Goal: Information Seeking & Learning: Find contact information

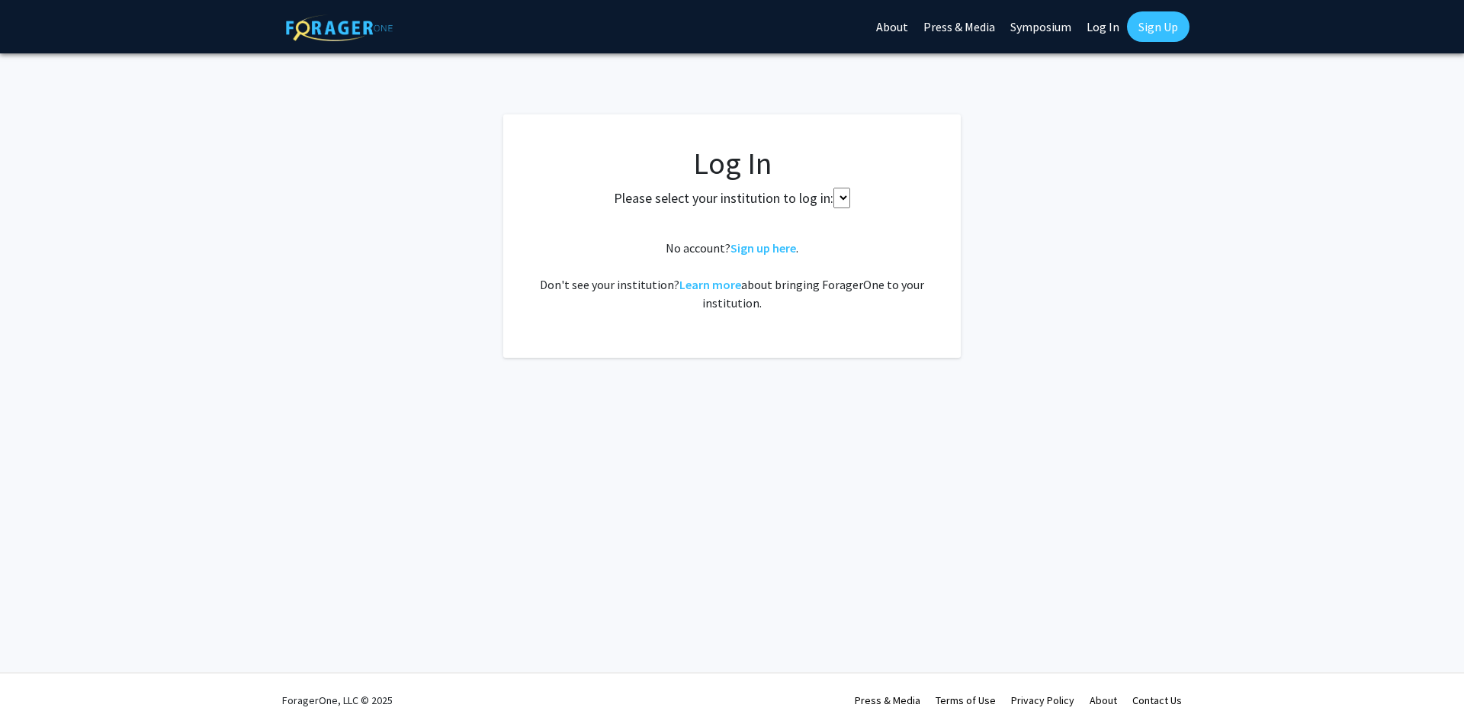
select select
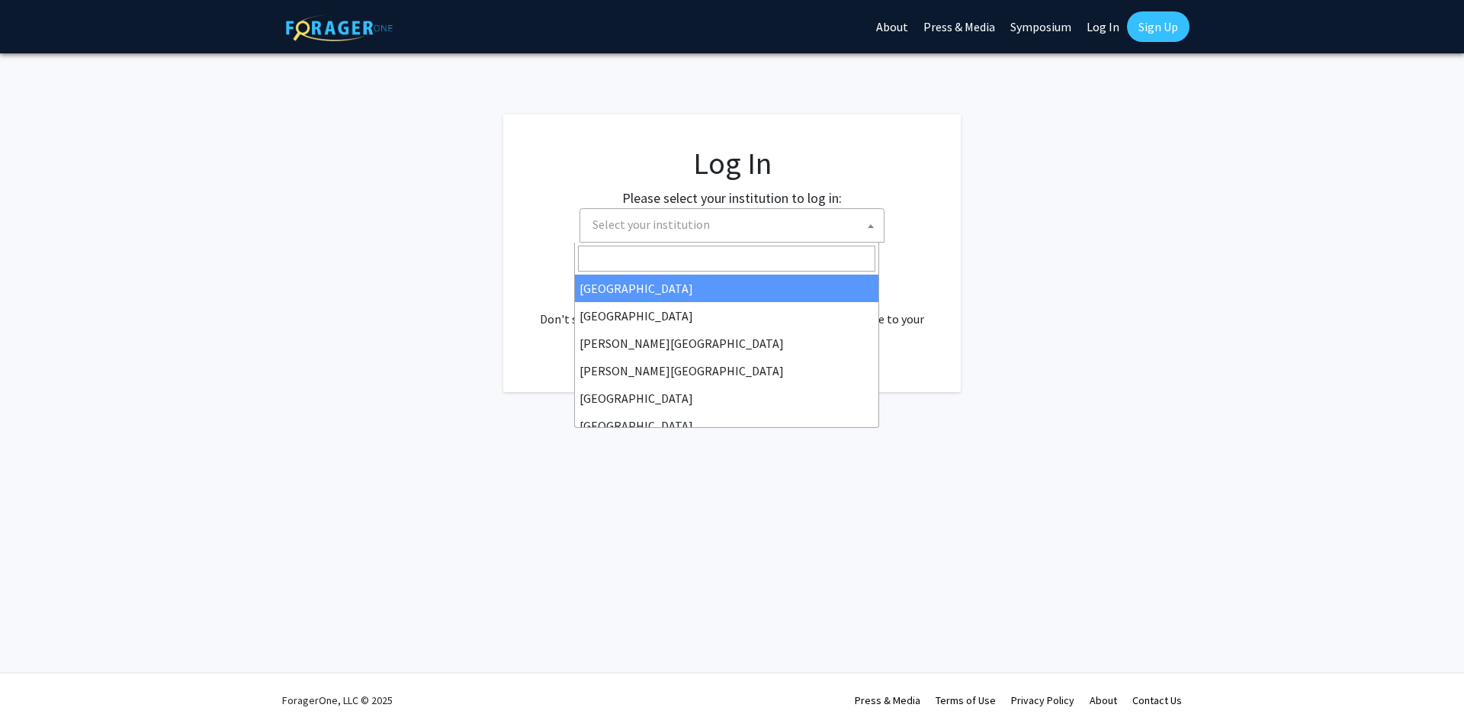
click at [714, 218] on span "Select your institution" at bounding box center [734, 224] width 297 height 31
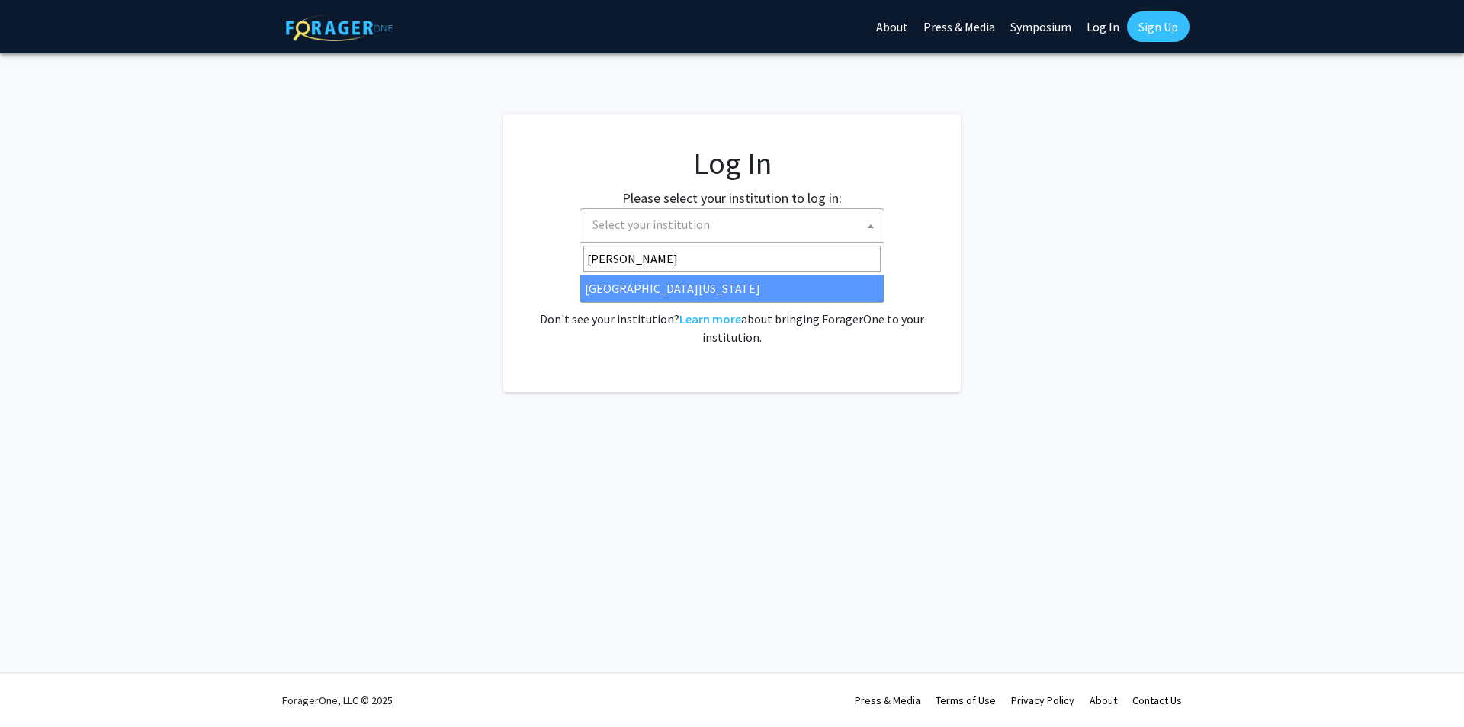
type input "[PERSON_NAME]"
select select "13"
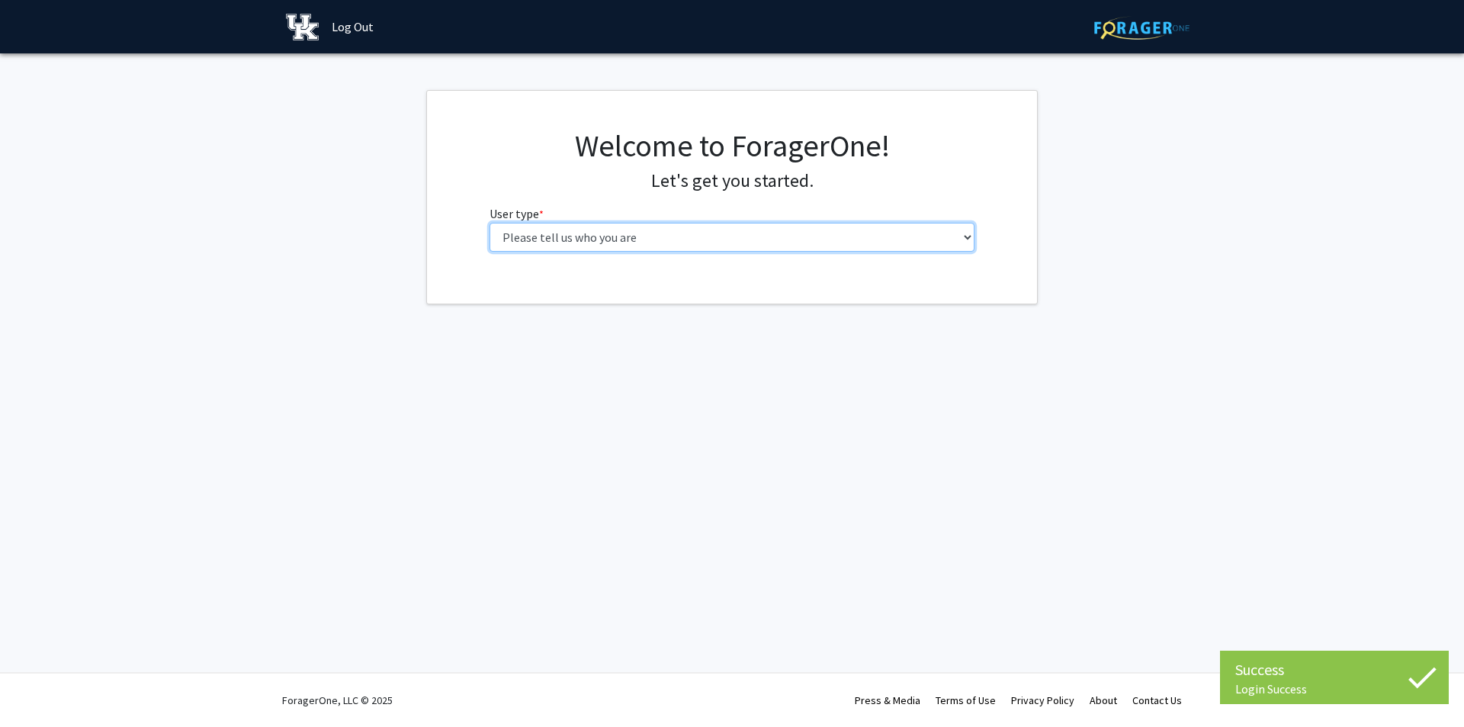
click at [613, 247] on select "Please tell us who you are Undergraduate Student Master's Student Doctoral Cand…" at bounding box center [732, 237] width 486 height 29
select select "3: doc"
click at [489, 223] on select "Please tell us who you are Undergraduate Student Master's Student Doctoral Cand…" at bounding box center [732, 237] width 486 height 29
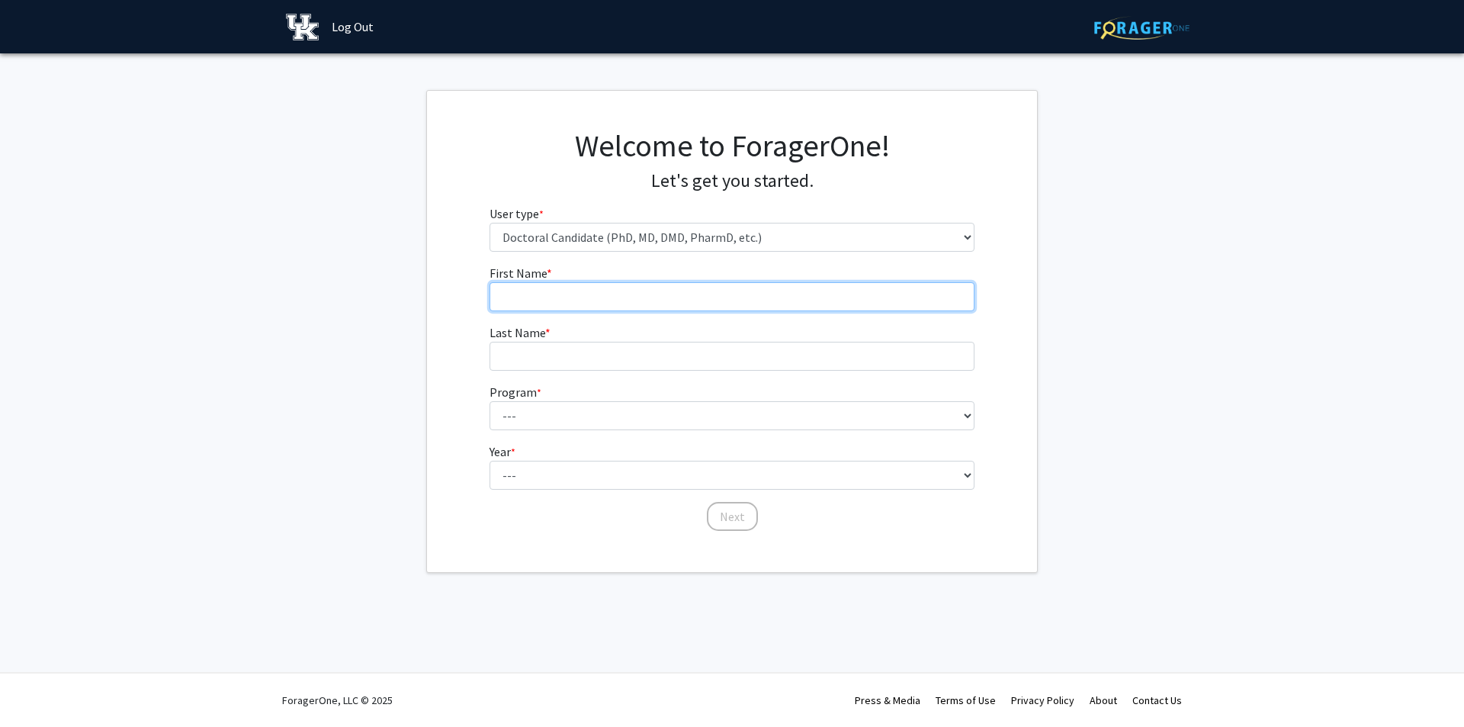
click at [689, 300] on input "First Name * required" at bounding box center [732, 296] width 486 height 29
type input "Ashley"
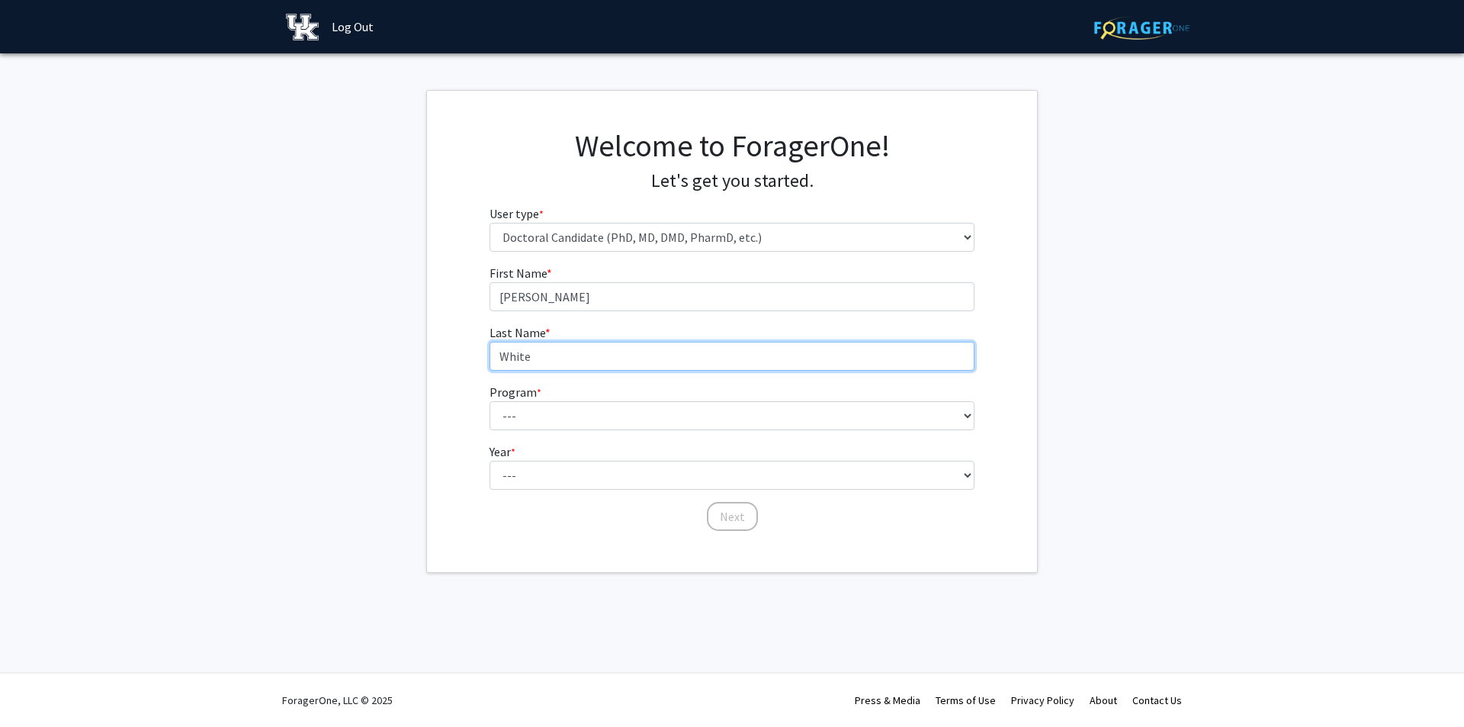
type input "White"
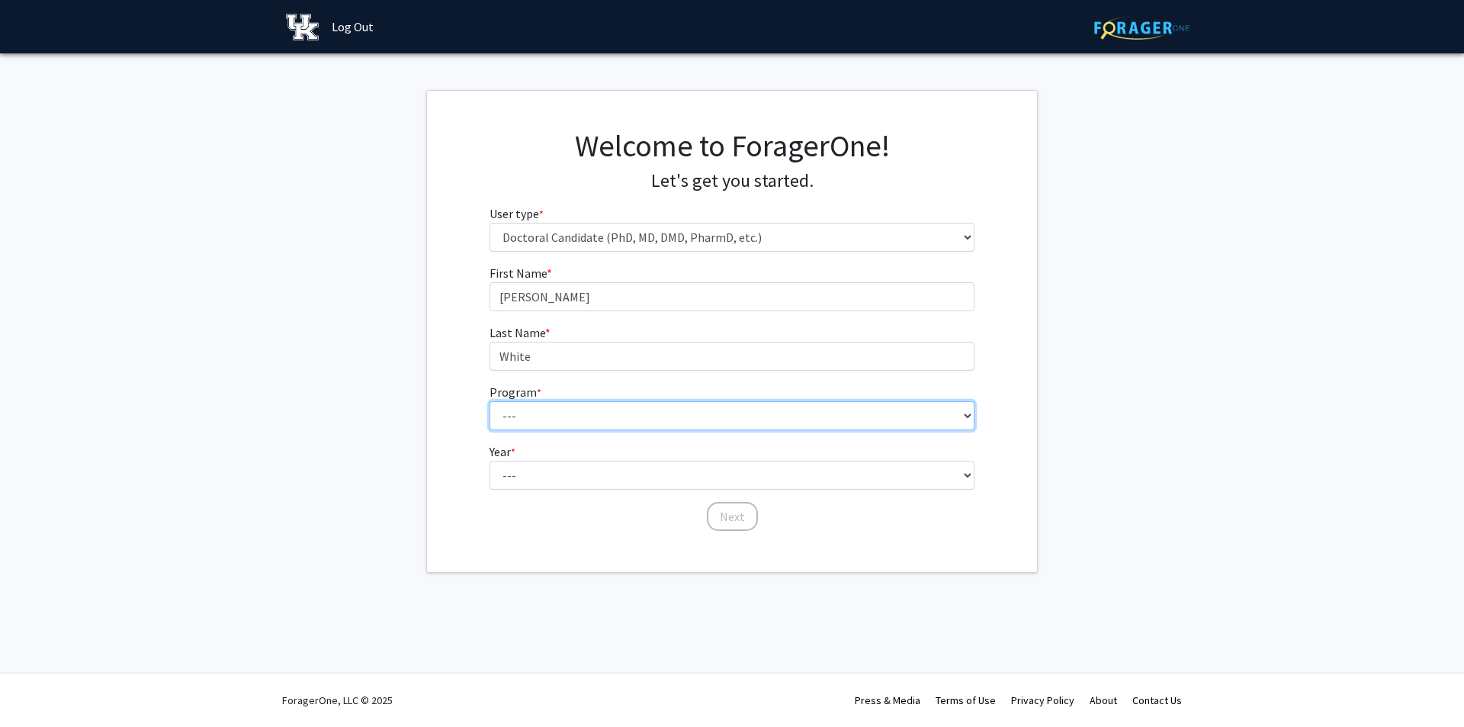
click at [646, 421] on select "--- Aerospace Engineering Agricultural Economics Animal and Food Sciences Anthr…" at bounding box center [732, 415] width 486 height 29
select select "54: 129"
click at [489, 401] on select "--- Aerospace Engineering Agricultural Economics Animal and Food Sciences Anthr…" at bounding box center [732, 415] width 486 height 29
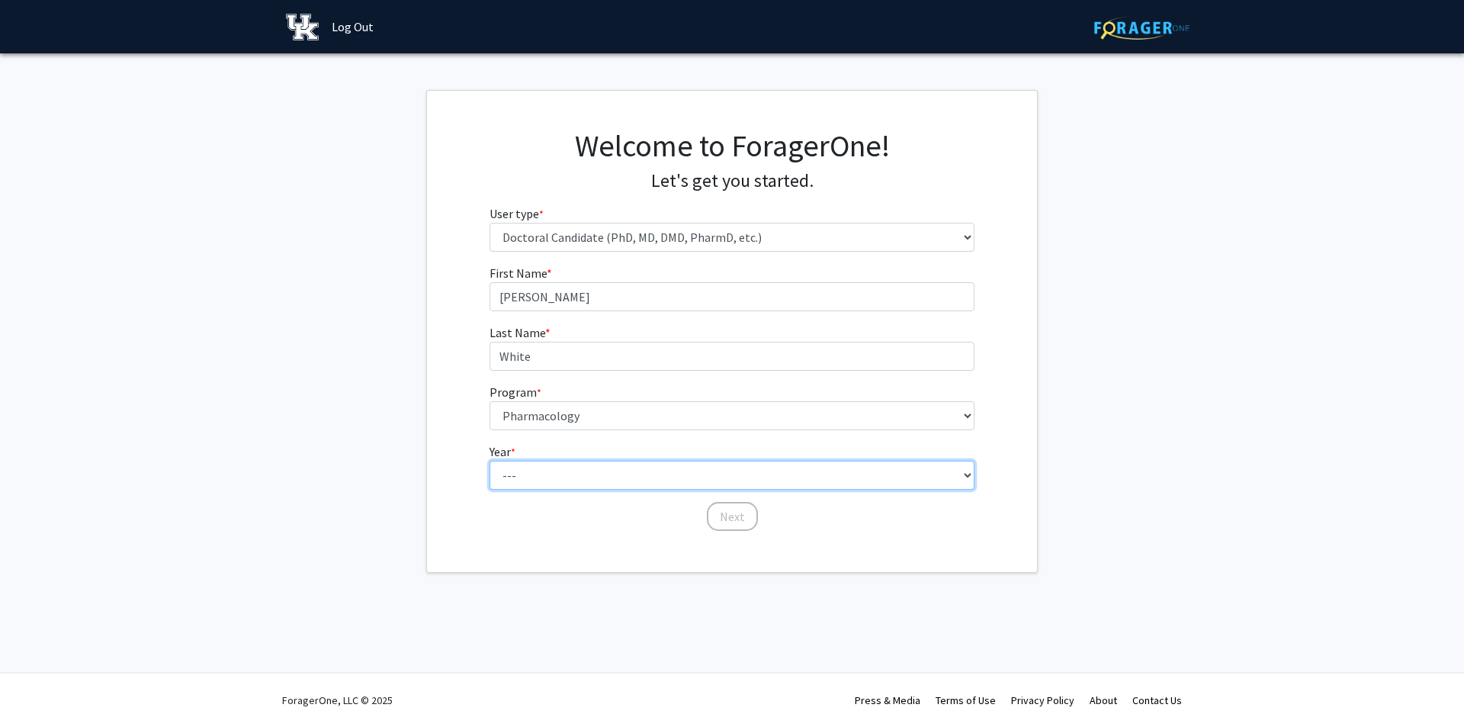
click at [535, 480] on select "--- First Year Second Year Third Year Fourth Year Fifth Year Sixth Year Seventh…" at bounding box center [732, 474] width 486 height 29
select select "2: second_year"
click at [489, 460] on select "--- First Year Second Year Third Year Fourth Year Fifth Year Sixth Year Seventh…" at bounding box center [732, 474] width 486 height 29
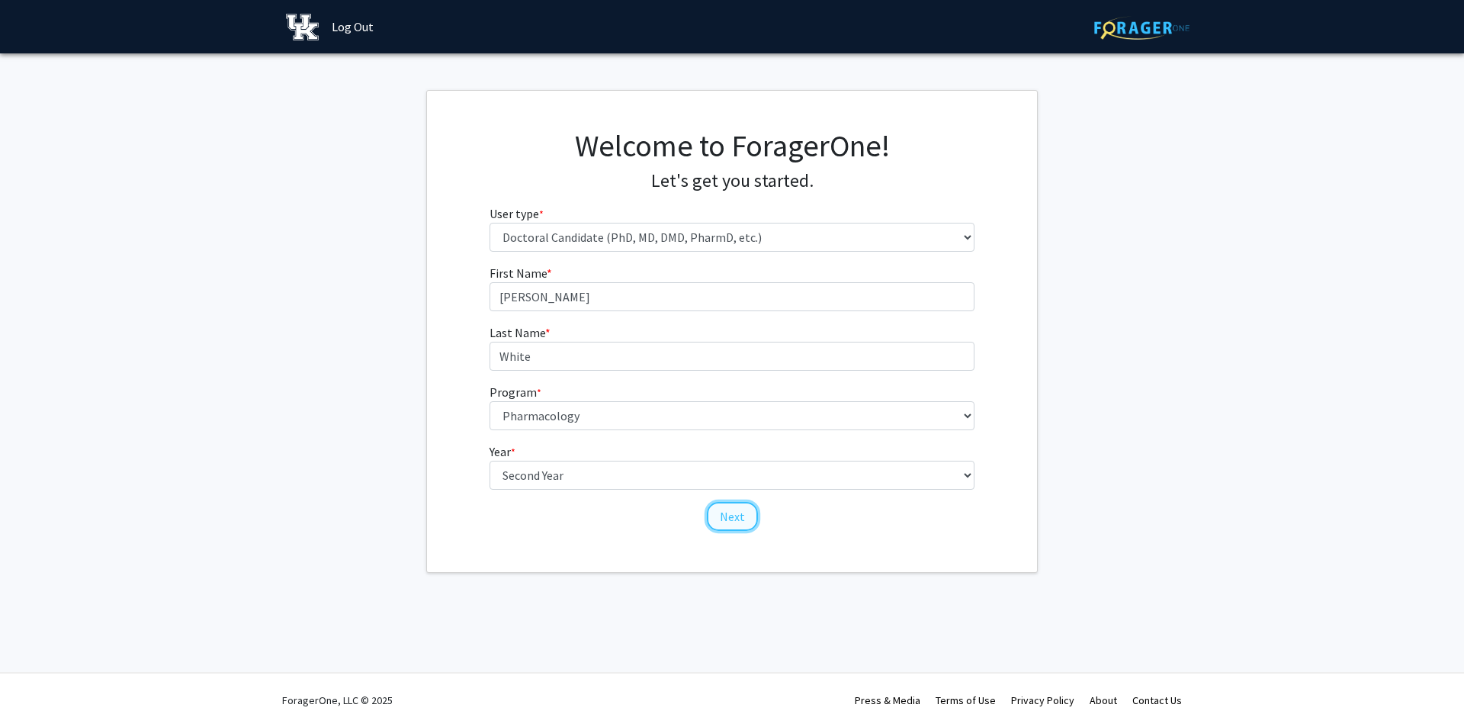
click at [742, 514] on button "Next" at bounding box center [732, 516] width 51 height 29
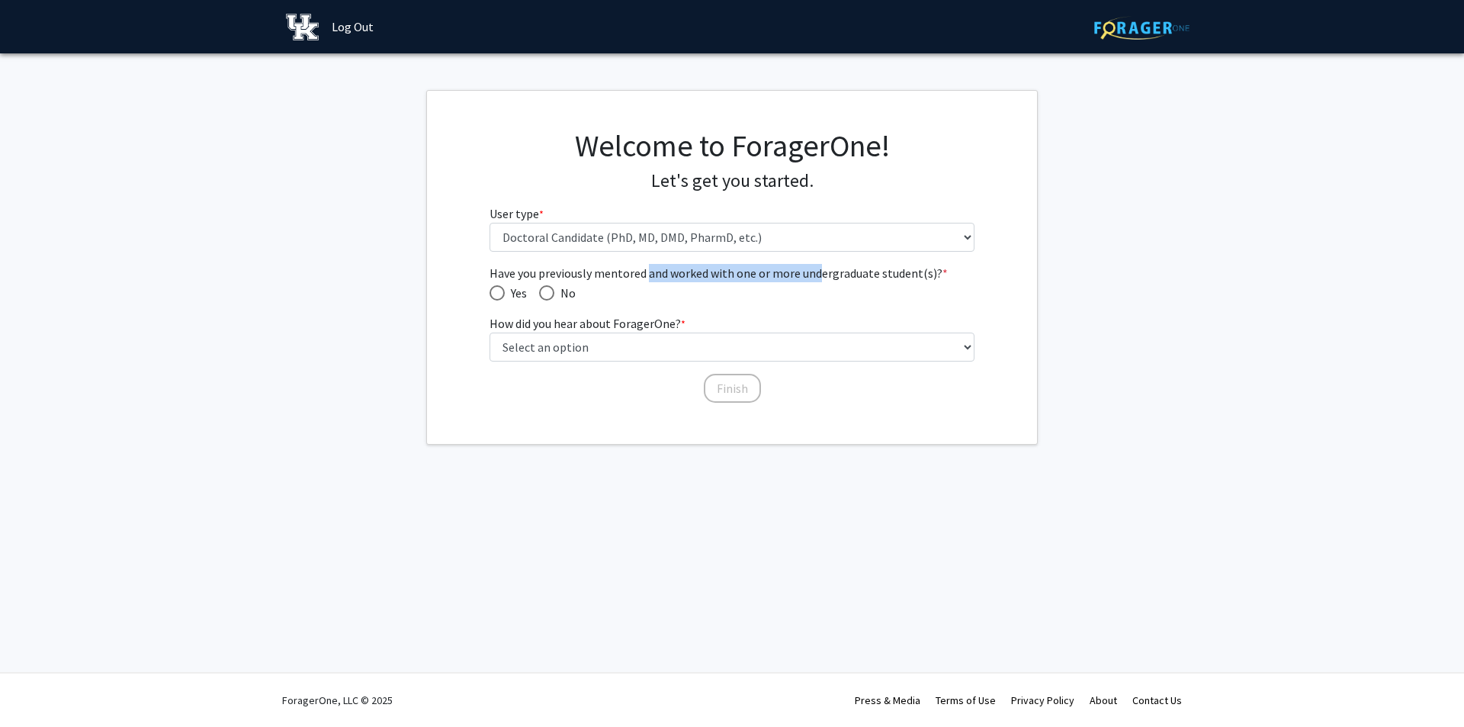
drag, startPoint x: 649, startPoint y: 269, endPoint x: 822, endPoint y: 278, distance: 173.3
click at [822, 278] on span "Have you previously mentored and worked with one or more undergraduate student(…" at bounding box center [732, 273] width 486 height 18
click at [823, 278] on span "Have you previously mentored and worked with one or more undergraduate student(…" at bounding box center [732, 273] width 486 height 18
click at [816, 278] on span "Have you previously mentored and worked with one or more undergraduate student(…" at bounding box center [732, 273] width 486 height 18
click at [837, 275] on span "Have you previously mentored and worked with one or more undergraduate student(…" at bounding box center [732, 273] width 486 height 18
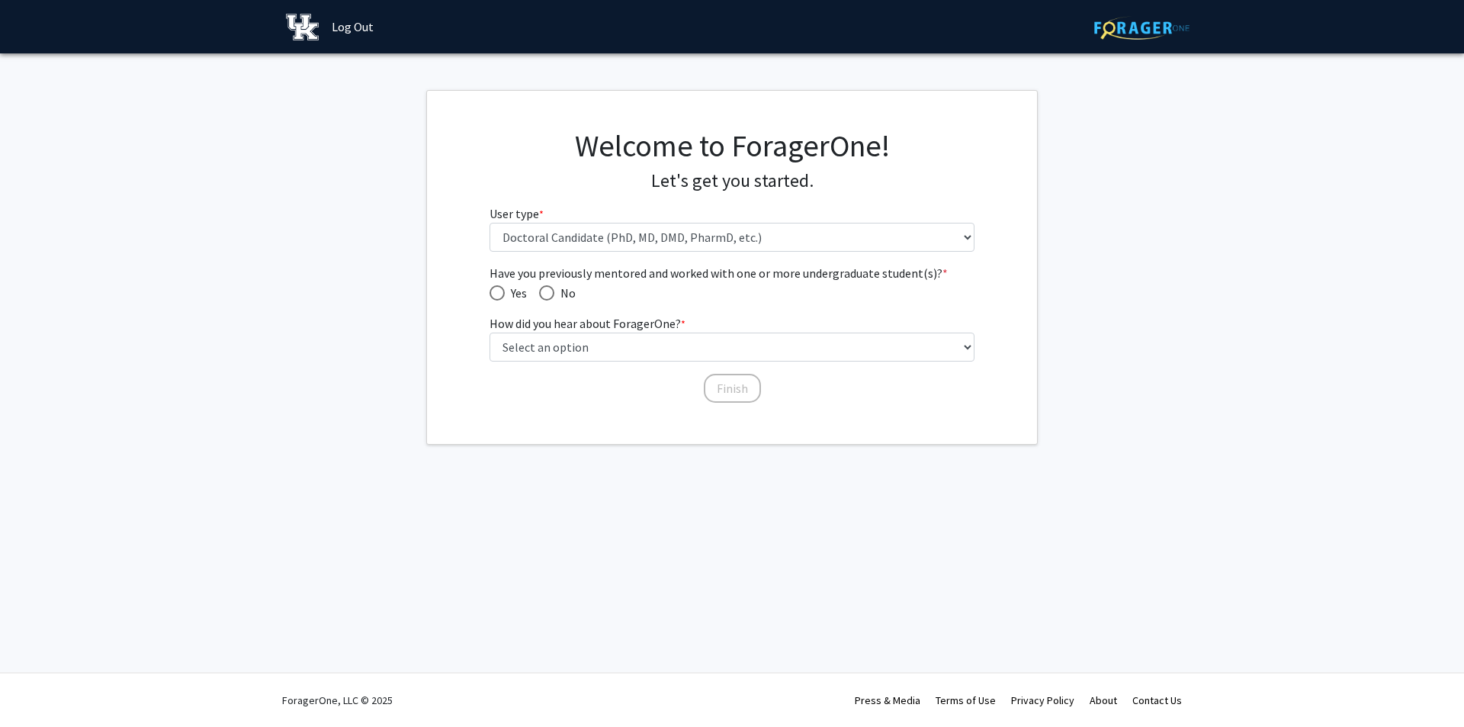
click at [499, 294] on span "Have you previously mentored and worked with one or more undergraduate student(…" at bounding box center [496, 292] width 15 height 15
click at [499, 294] on input "Yes" at bounding box center [496, 292] width 15 height 15
radio input "true"
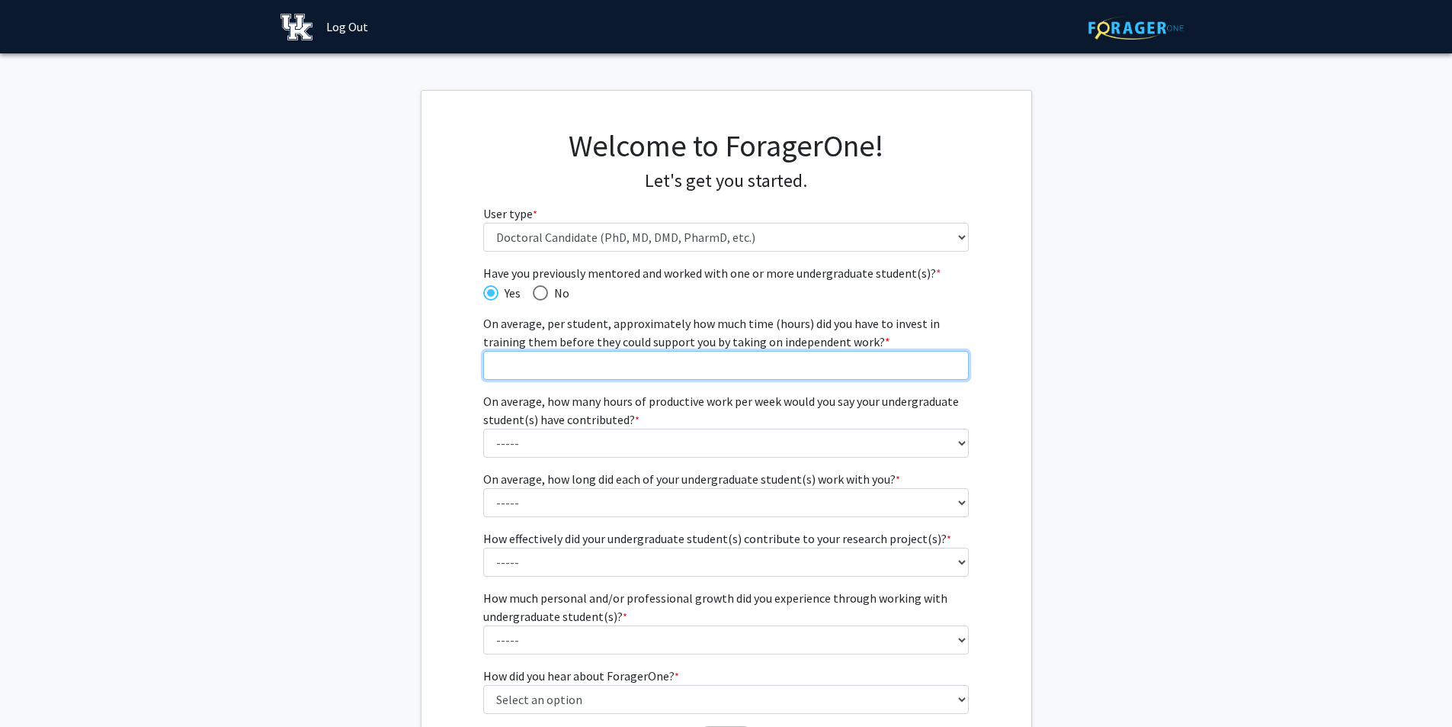
click at [876, 370] on input "On average, per student, approximately how much time (hours) did you have to in…" at bounding box center [726, 365] width 486 height 29
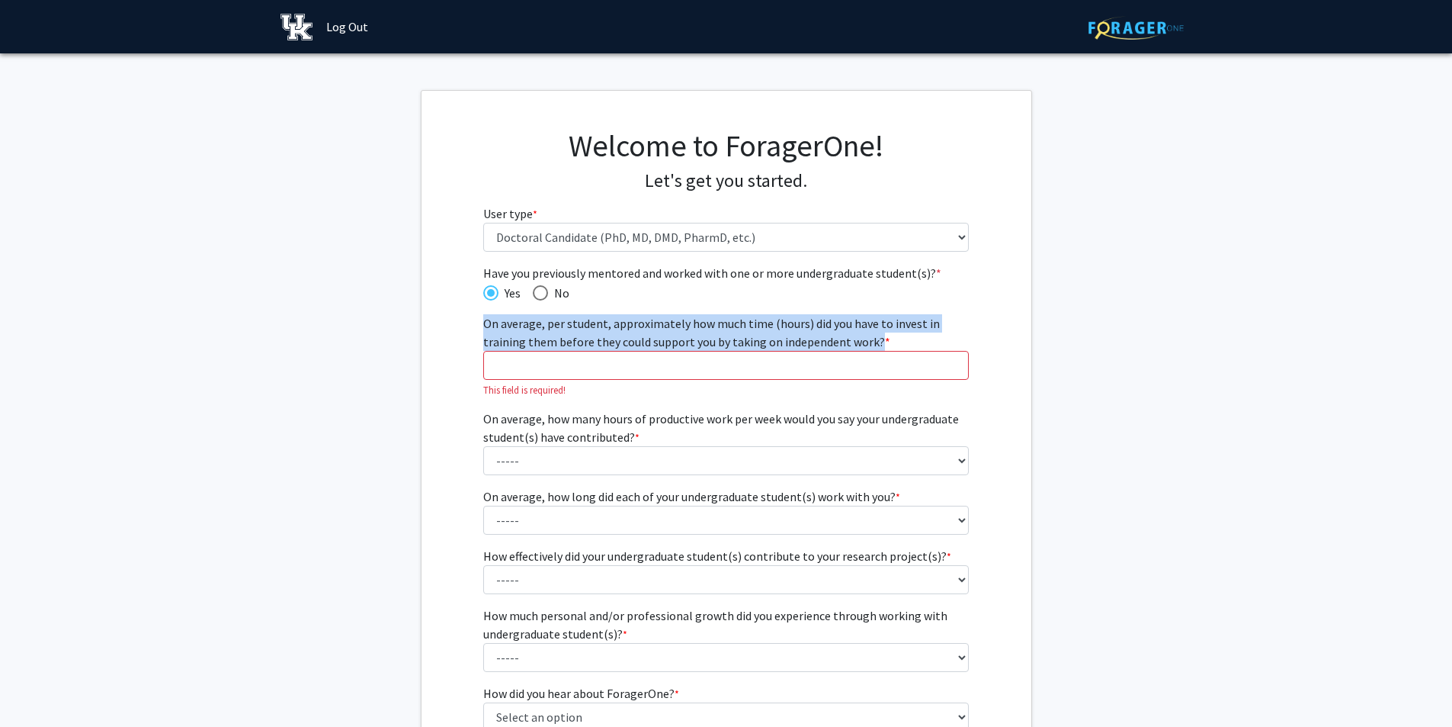
drag, startPoint x: 871, startPoint y: 342, endPoint x: 483, endPoint y: 320, distance: 387.9
click at [483, 320] on span "On average, per student, approximately how much time (hours) did you have to in…" at bounding box center [711, 333] width 457 height 34
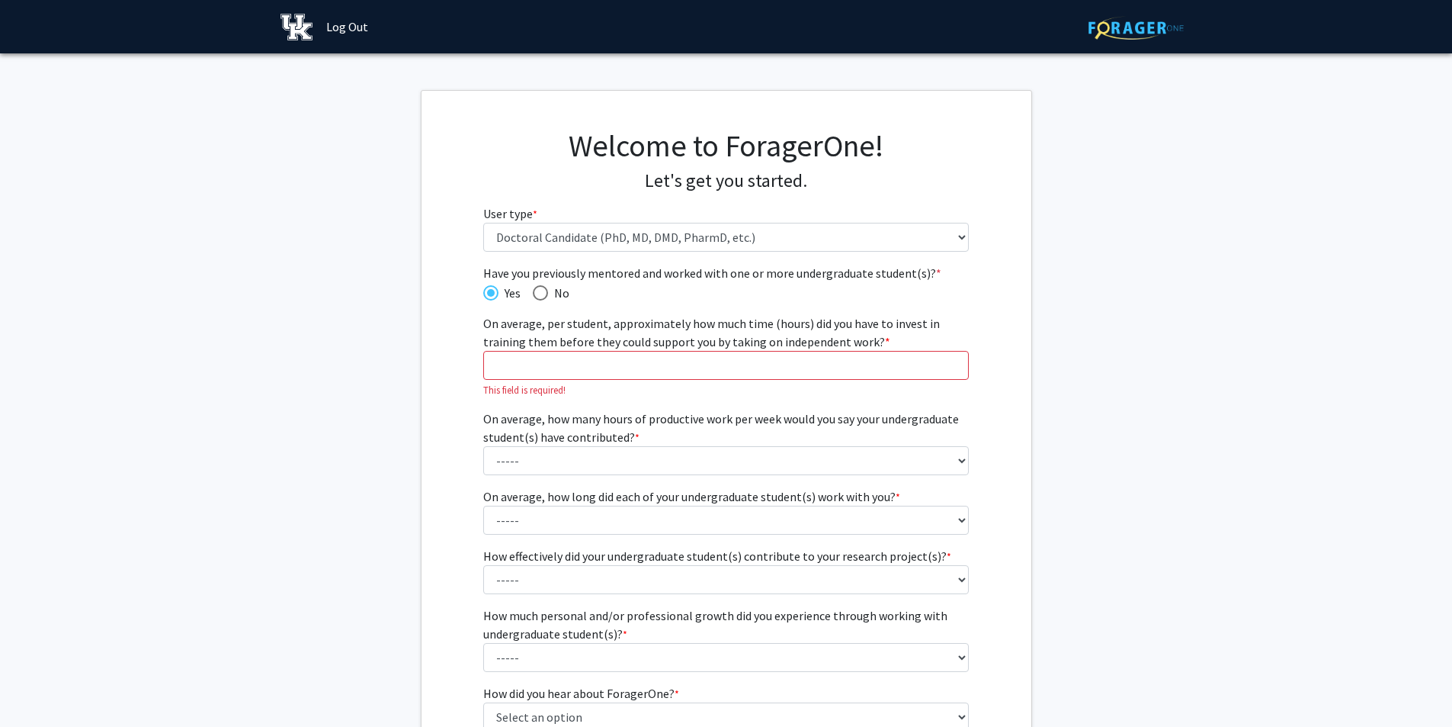
click at [482, 321] on div "Have you previously mentored and worked with one or more undergraduate student(…" at bounding box center [726, 519] width 508 height 510
drag, startPoint x: 482, startPoint y: 321, endPoint x: 884, endPoint y: 344, distance: 402.4
click at [884, 344] on div "Have you previously mentored and worked with one or more undergraduate student(…" at bounding box center [726, 519] width 508 height 510
click at [884, 344] on label "On average, per student, approximately how much time (hours) did you have to in…" at bounding box center [726, 332] width 486 height 37
click at [884, 351] on input "On average, per student, approximately how much time (hours) did you have to in…" at bounding box center [726, 365] width 486 height 29
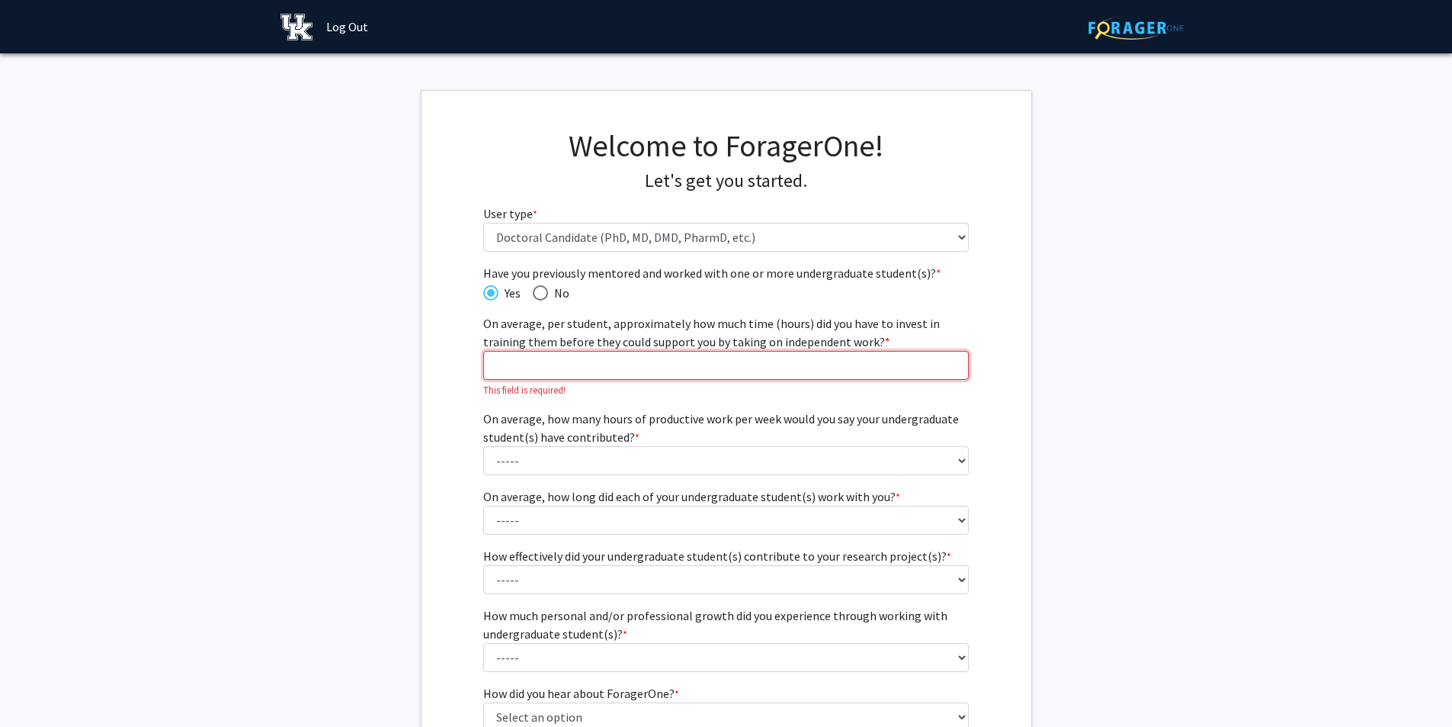
click at [884, 362] on input "On average, per student, approximately how much time (hours) did you have to in…" at bounding box center [726, 365] width 486 height 29
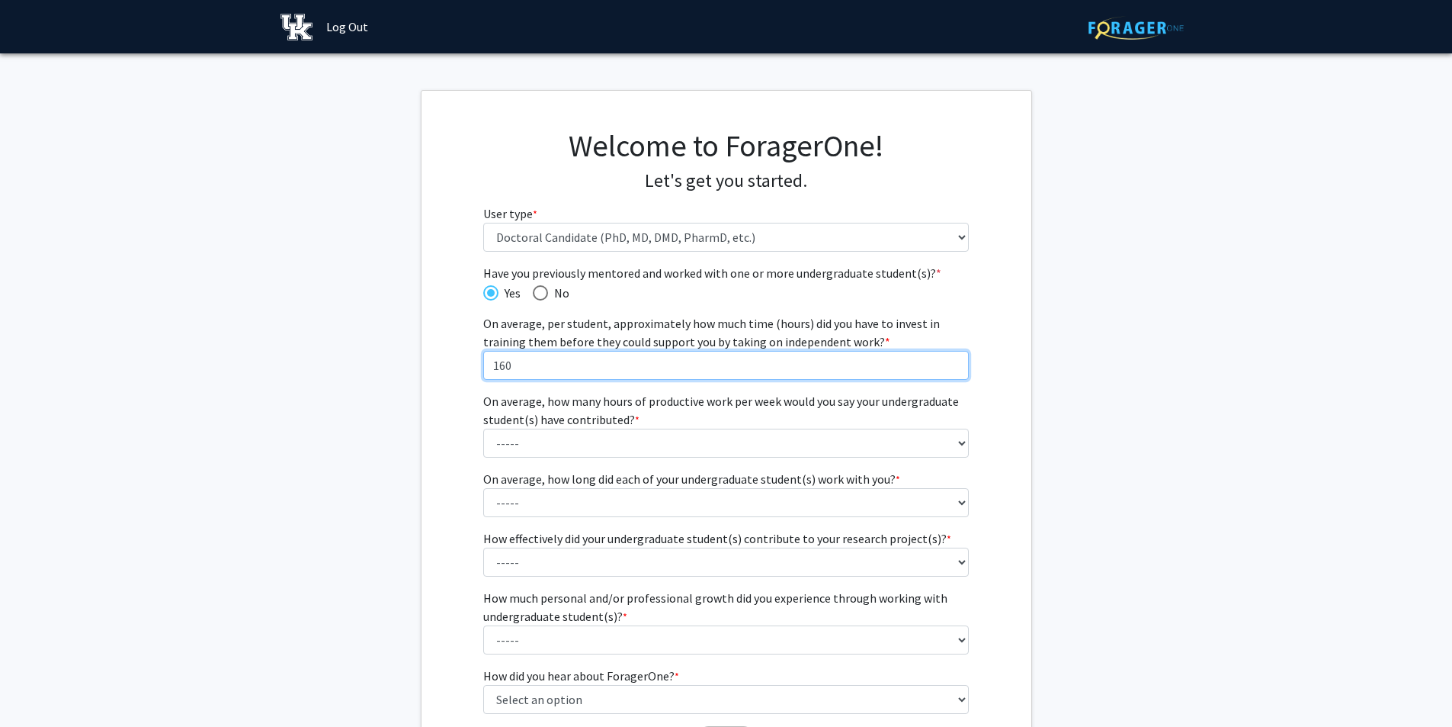
type input "160"
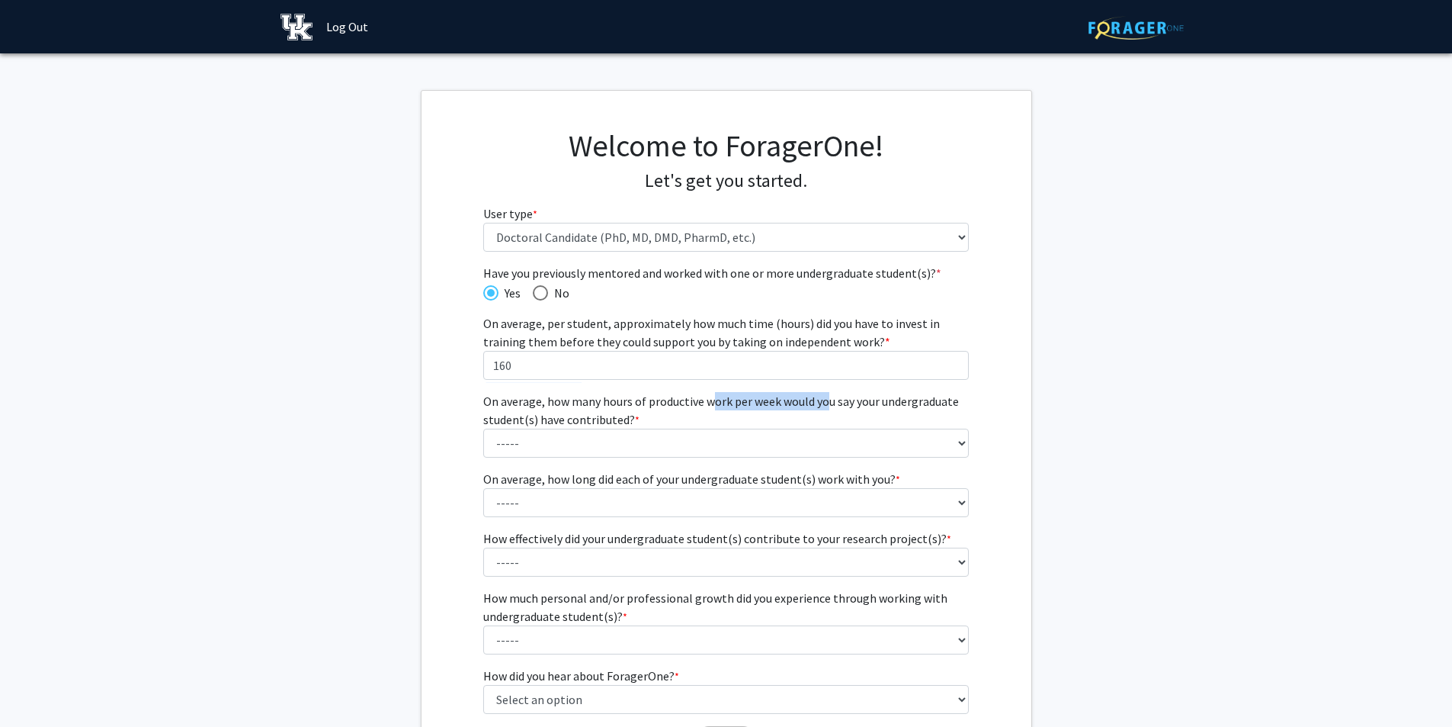
drag, startPoint x: 705, startPoint y: 396, endPoint x: 823, endPoint y: 404, distance: 118.5
click at [823, 404] on label "On average, how many hours of productive work per week would you say your under…" at bounding box center [726, 410] width 486 height 37
click at [823, 428] on select "----- 1 - 5 hours 6 - 10 hours 11 - 15 hours 16 - 20 hours 21 - 30 hours 31 - 4…" at bounding box center [726, 442] width 486 height 29
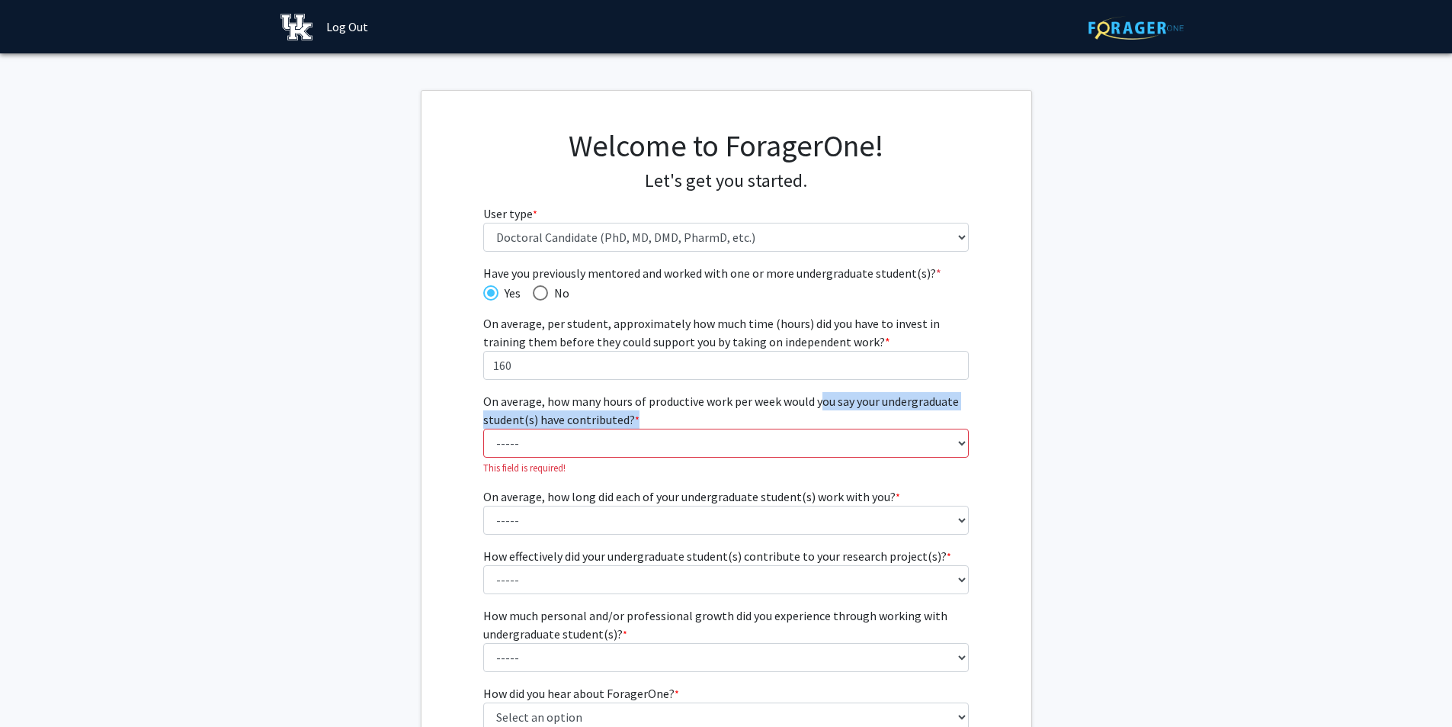
drag, startPoint x: 823, startPoint y: 404, endPoint x: 647, endPoint y: 419, distance: 176.7
click at [647, 419] on label "On average, how many hours of productive work per week would you say your under…" at bounding box center [726, 410] width 486 height 37
click at [647, 428] on select "----- 1 - 5 hours 6 - 10 hours 11 - 15 hours 16 - 20 hours 21 - 30 hours 31 - 4…" at bounding box center [726, 442] width 486 height 29
click at [647, 419] on label "On average, how many hours of productive work per week would you say your under…" at bounding box center [726, 410] width 486 height 37
click at [647, 428] on select "----- 1 - 5 hours 6 - 10 hours 11 - 15 hours 16 - 20 hours 21 - 30 hours 31 - 4…" at bounding box center [726, 442] width 486 height 29
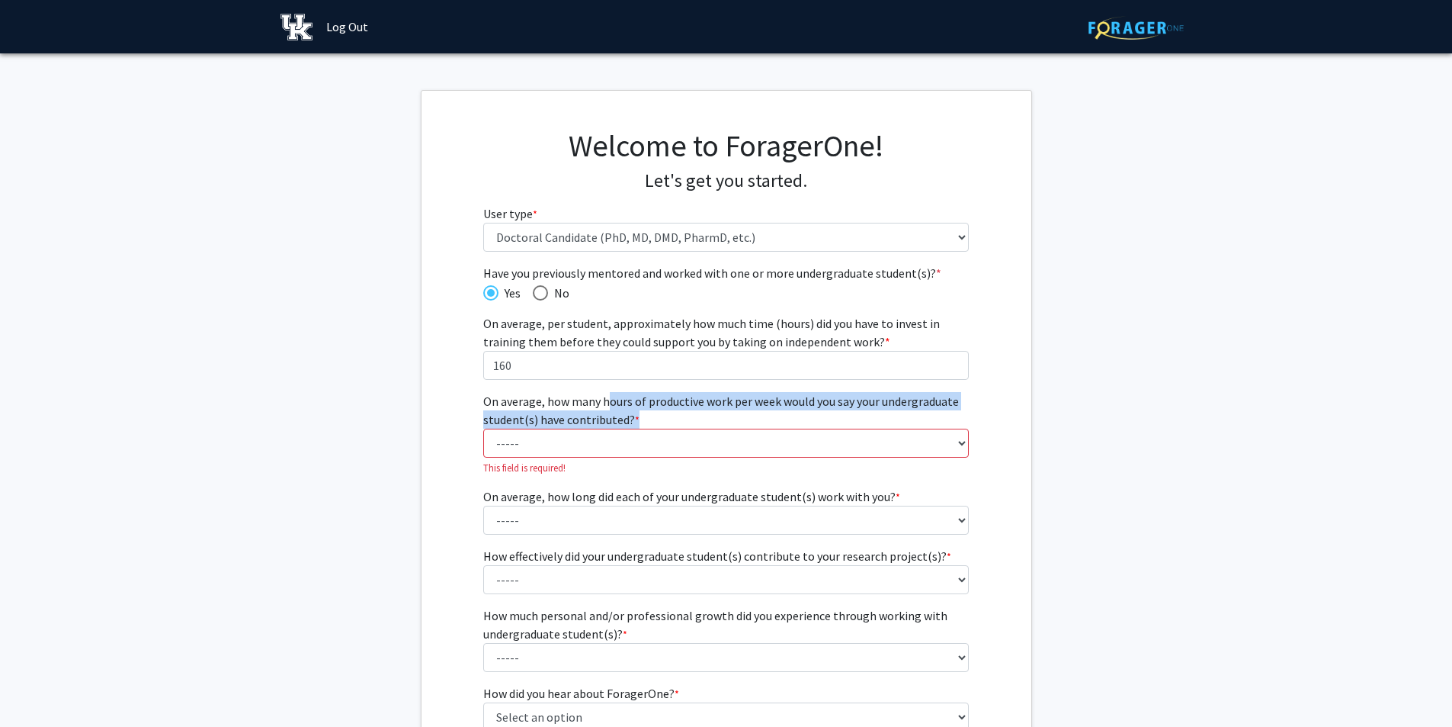
drag, startPoint x: 647, startPoint y: 419, endPoint x: 624, endPoint y: 402, distance: 28.4
click at [624, 402] on label "On average, how many hours of productive work per week would you say your under…" at bounding box center [726, 410] width 486 height 37
click at [624, 428] on select "----- 1 - 5 hours 6 - 10 hours 11 - 15 hours 16 - 20 hours 21 - 30 hours 31 - 4…" at bounding box center [726, 442] width 486 height 29
click at [624, 402] on label "On average, how many hours of productive work per week would you say your under…" at bounding box center [726, 410] width 486 height 37
click at [624, 428] on select "----- 1 - 5 hours 6 - 10 hours 11 - 15 hours 16 - 20 hours 21 - 30 hours 31 - 4…" at bounding box center [726, 442] width 486 height 29
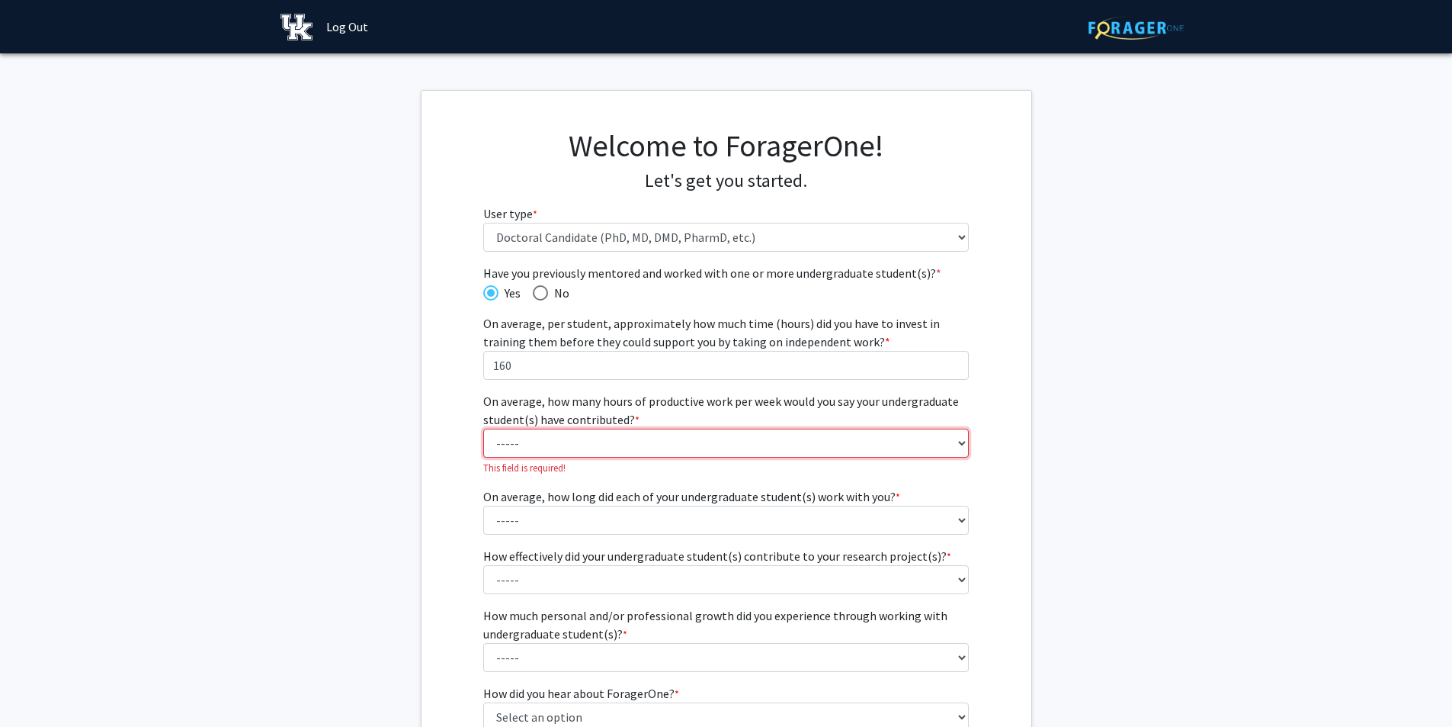
click at [649, 441] on select "----- 1 - 5 hours 6 - 10 hours 11 - 15 hours 16 - 20 hours 21 - 30 hours 31 - 4…" at bounding box center [726, 442] width 486 height 29
click at [483, 428] on select "----- 1 - 5 hours 6 - 10 hours 11 - 15 hours 16 - 20 hours 21 - 30 hours 31 - 4…" at bounding box center [726, 442] width 486 height 29
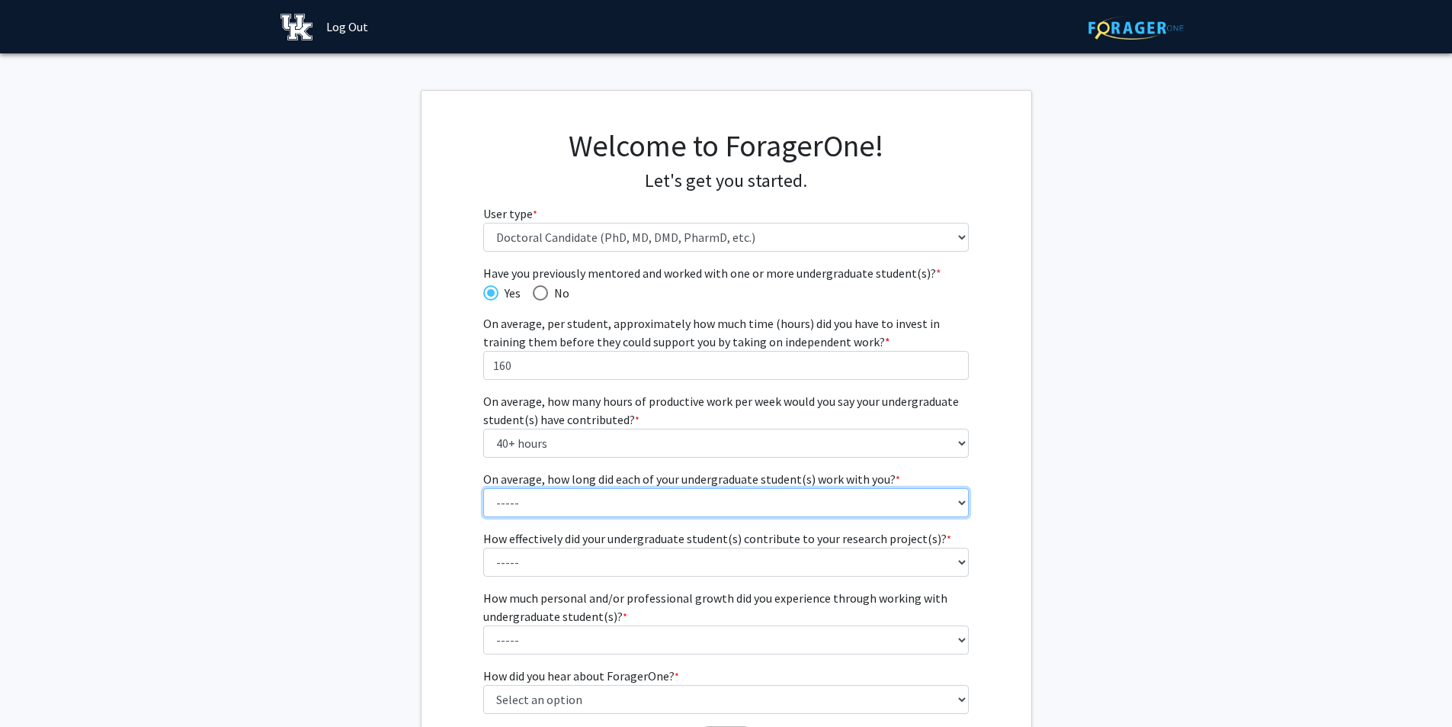
click at [617, 492] on select "----- 1 - 3 months 3 - 6 months 6 months - 1 year 1 - 2 years 2 - 3 years 3 - 4…" at bounding box center [726, 502] width 486 height 29
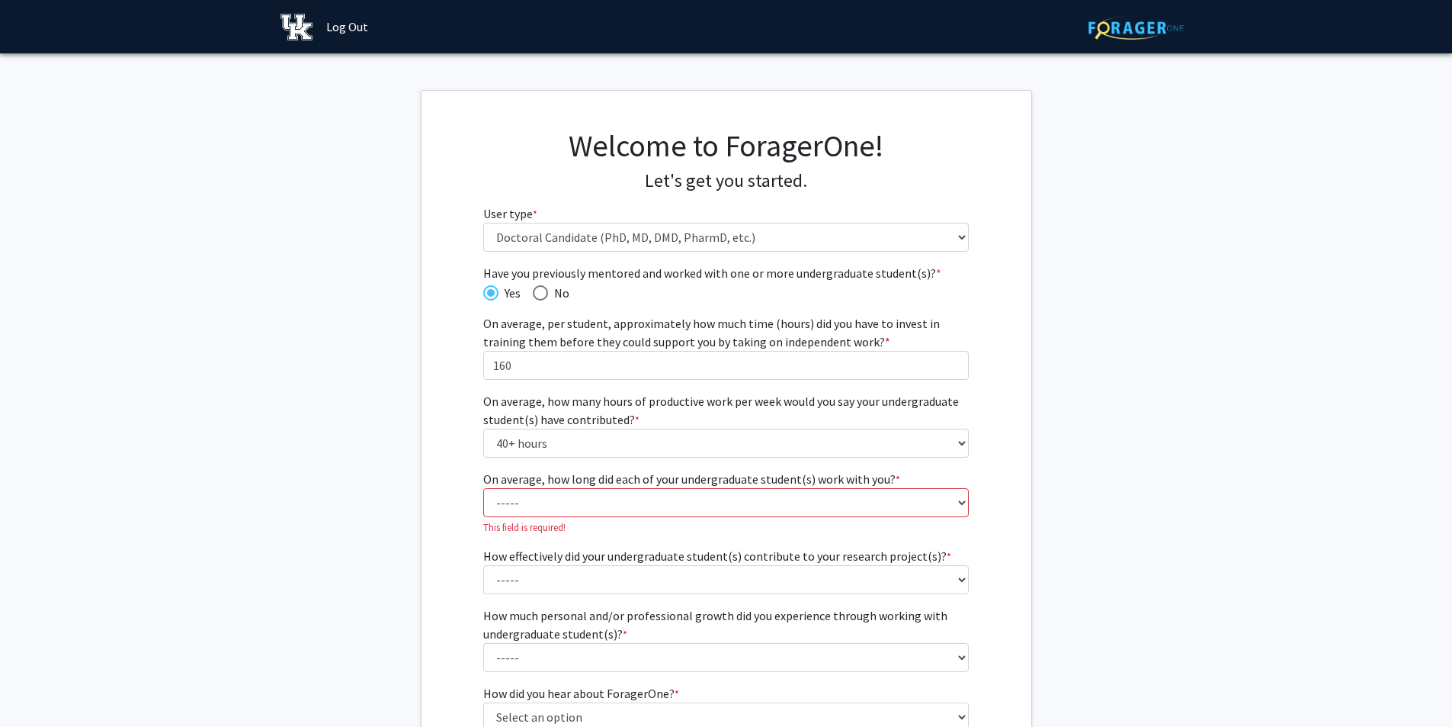
click at [723, 482] on label "On average, how long did each of your undergraduate student(s) work with you? *…" at bounding box center [691, 479] width 417 height 18
click at [723, 488] on select "----- 1 - 3 months 3 - 6 months 6 months - 1 year 1 - 2 years 2 - 3 years 3 - 4…" at bounding box center [726, 502] width 486 height 29
click at [749, 448] on select "----- 1 - 5 hours 6 - 10 hours 11 - 15 hours 16 - 20 hours 21 - 30 hours 31 - 4…" at bounding box center [726, 442] width 486 height 29
select select "4: 16 - 20 hours"
click at [483, 428] on select "----- 1 - 5 hours 6 - 10 hours 11 - 15 hours 16 - 20 hours 21 - 30 hours 31 - 4…" at bounding box center [726, 442] width 486 height 29
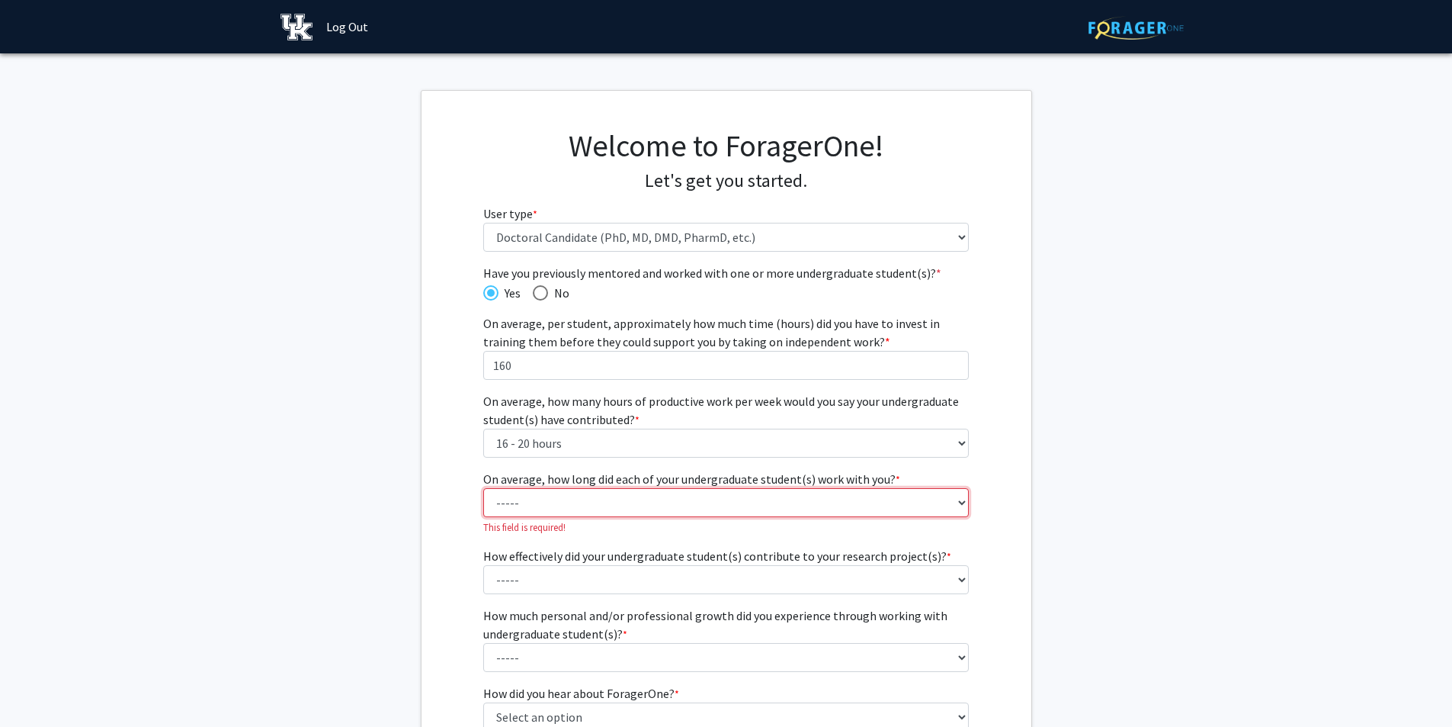
click at [696, 502] on select "----- 1 - 3 months 3 - 6 months 6 months - 1 year 1 - 2 years 2 - 3 years 3 - 4…" at bounding box center [726, 502] width 486 height 29
select select "3: 6 months - 1 year"
click at [483, 488] on select "----- 1 - 3 months 3 - 6 months 6 months - 1 year 1 - 2 years 2 - 3 years 3 - 4…" at bounding box center [726, 502] width 486 height 29
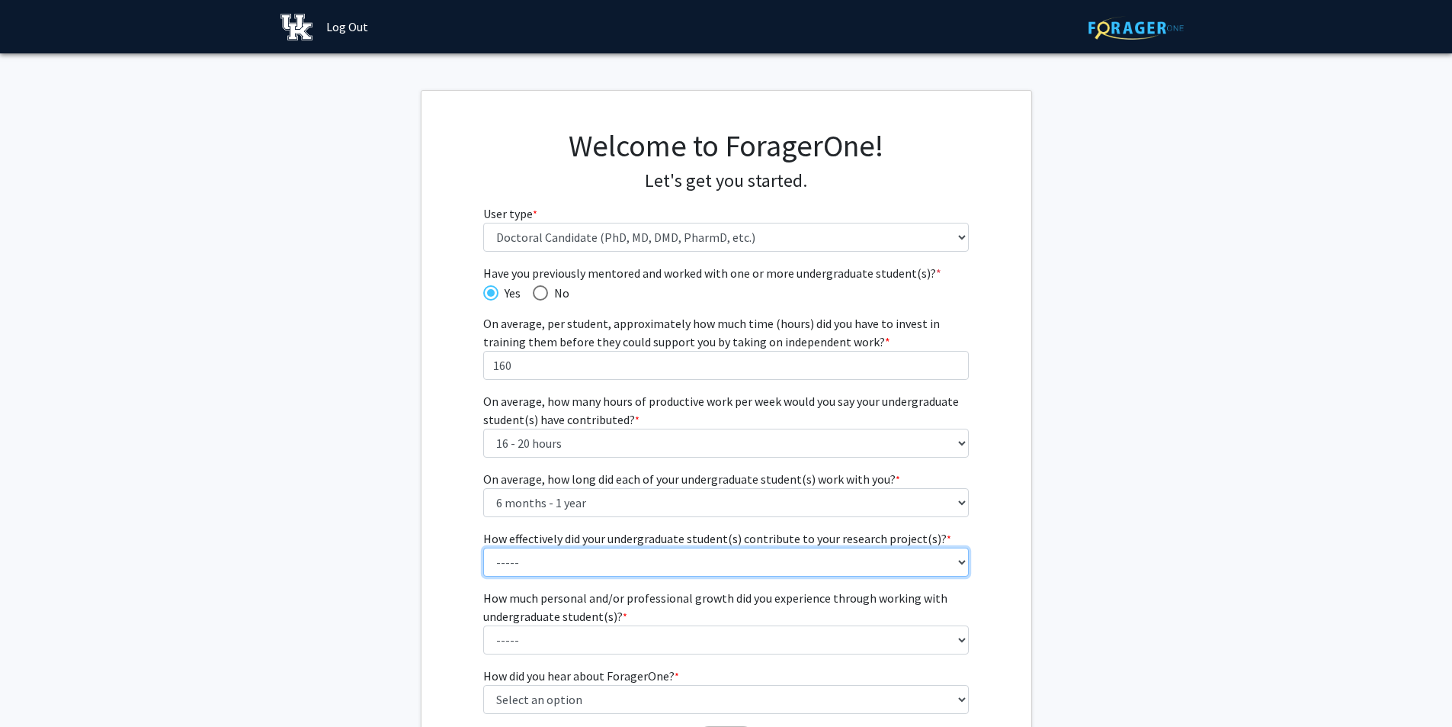
click at [694, 556] on select "----- 1 (Minimally) 2 3 (Moderately) 4 5 (Significantly)" at bounding box center [726, 561] width 486 height 29
select select "4: 4"
click at [483, 547] on select "----- 1 (Minimally) 2 3 (Moderately) 4 5 (Significantly)" at bounding box center [726, 561] width 486 height 29
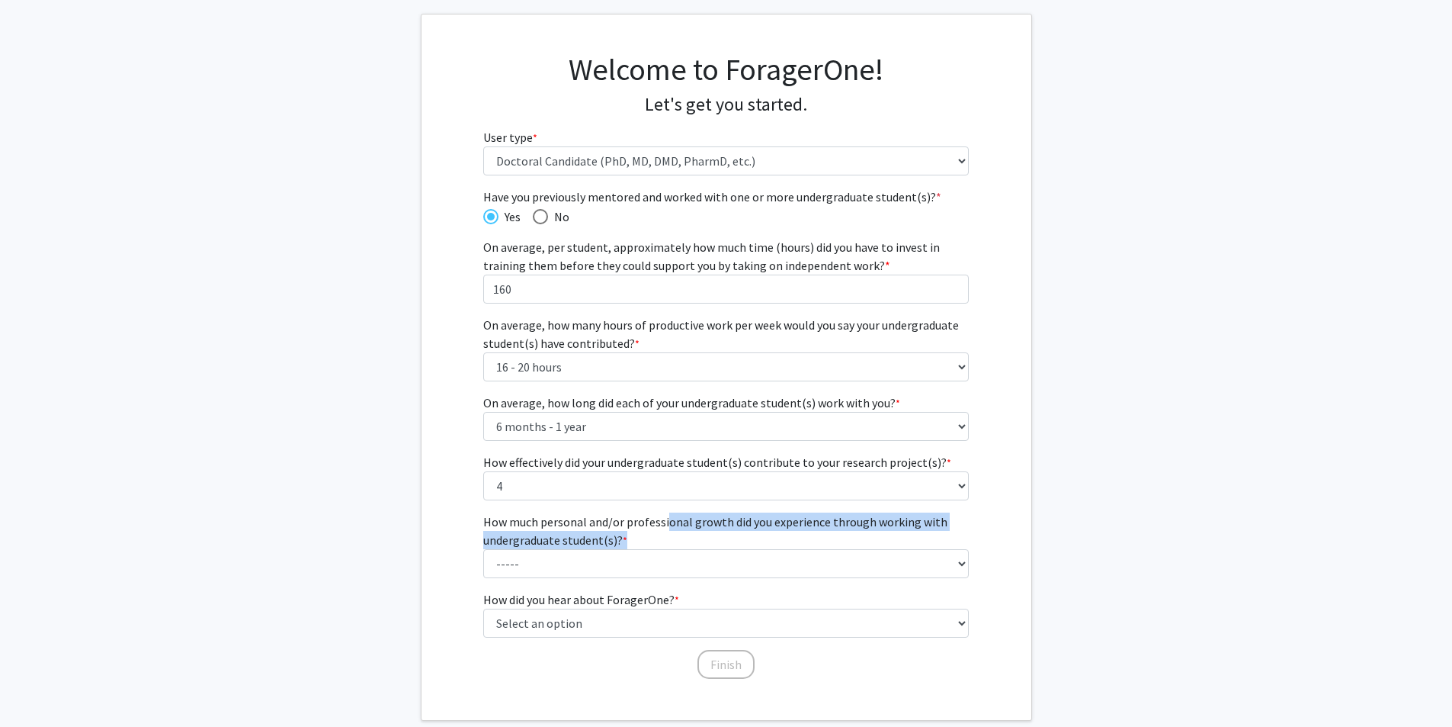
drag, startPoint x: 667, startPoint y: 522, endPoint x: 836, endPoint y: 535, distance: 169.7
click at [836, 535] on label "How much personal and/or professional growth did you experience through working…" at bounding box center [726, 530] width 486 height 37
click at [836, 549] on select "----- 1 (Minimal) 2 3 (Moderate) 4 5 (Significant)" at bounding box center [726, 563] width 486 height 29
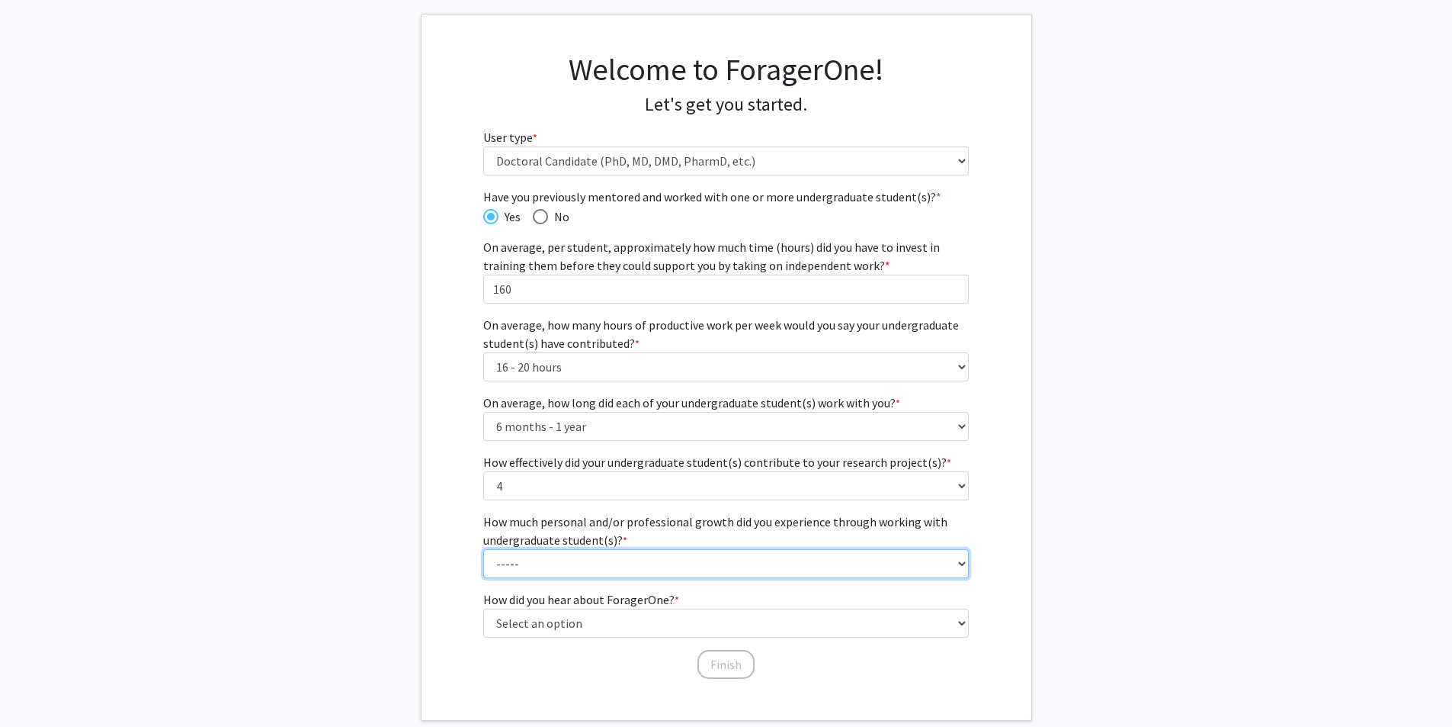
click at [817, 561] on select "----- 1 (Minimal) 2 3 (Moderate) 4 5 (Significant)" at bounding box center [726, 563] width 486 height 29
select select "5: 5"
click at [483, 549] on select "----- 1 (Minimal) 2 3 (Moderate) 4 5 (Significant)" at bounding box center [726, 563] width 486 height 29
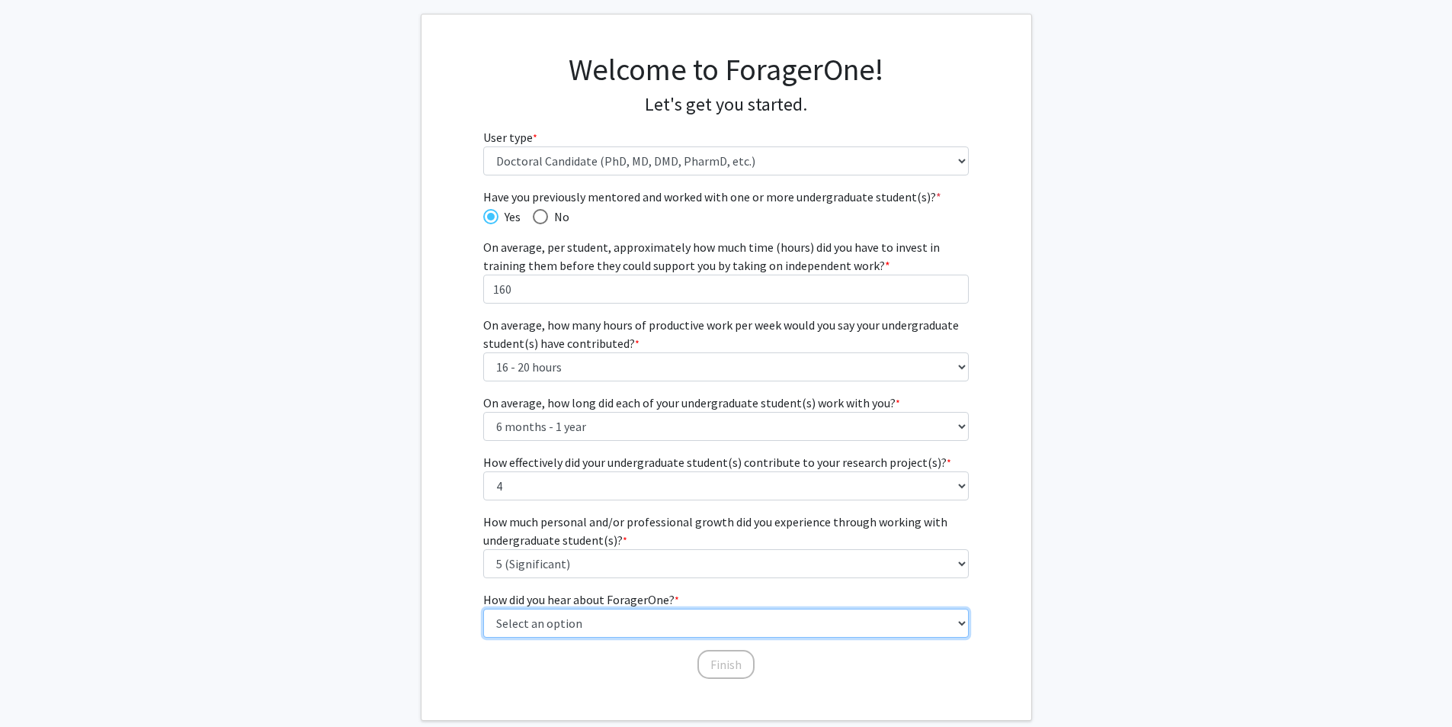
click at [741, 620] on select "Select an option Peer/student recommendation Faculty/staff recommendation Unive…" at bounding box center [726, 622] width 486 height 29
click at [483, 608] on select "Select an option Peer/student recommendation Faculty/staff recommendation Unive…" at bounding box center [726, 622] width 486 height 29
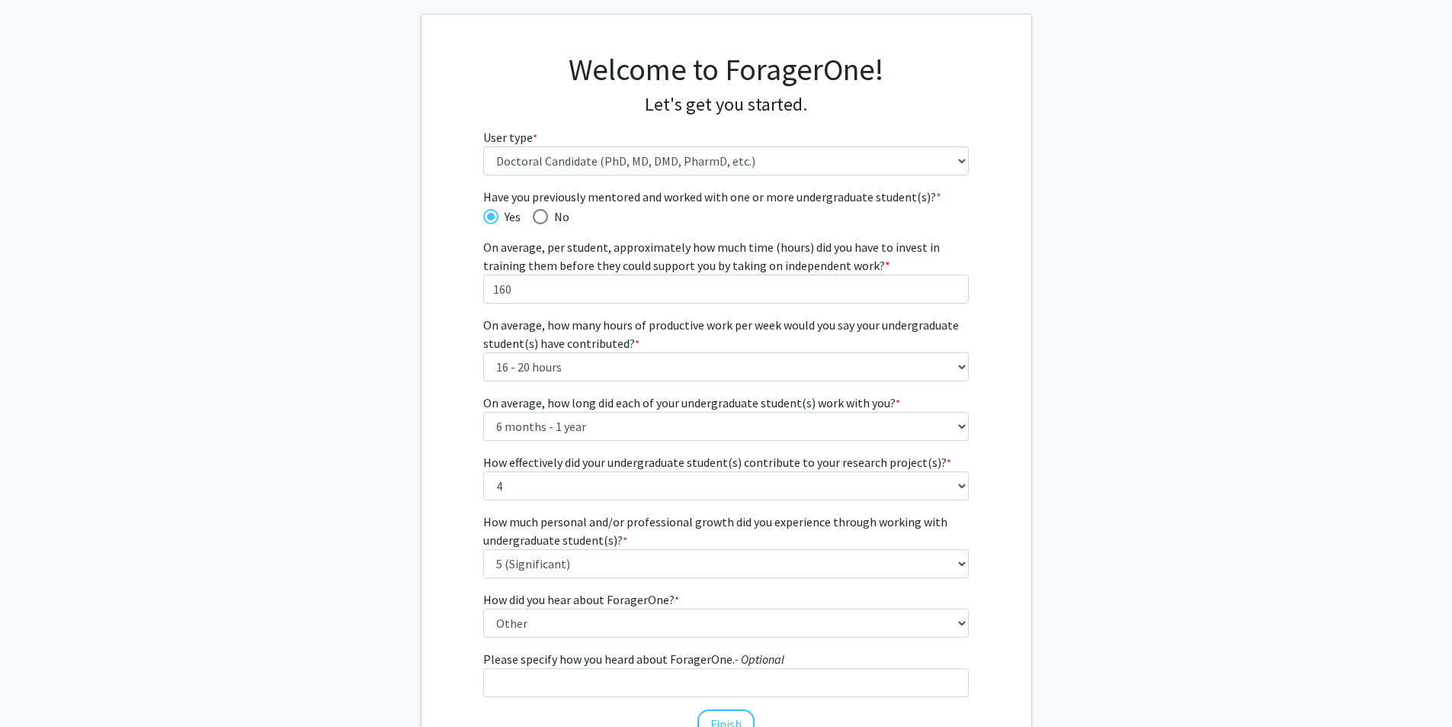
click at [691, 590] on fg-select "How did you hear about ForagerOne? * required Select an option Peer/student rec…" at bounding box center [726, 613] width 486 height 47
click at [701, 614] on select "Select an option Peer/student recommendation Faculty/staff recommendation Unive…" at bounding box center [726, 622] width 486 height 29
select select "4: university_email"
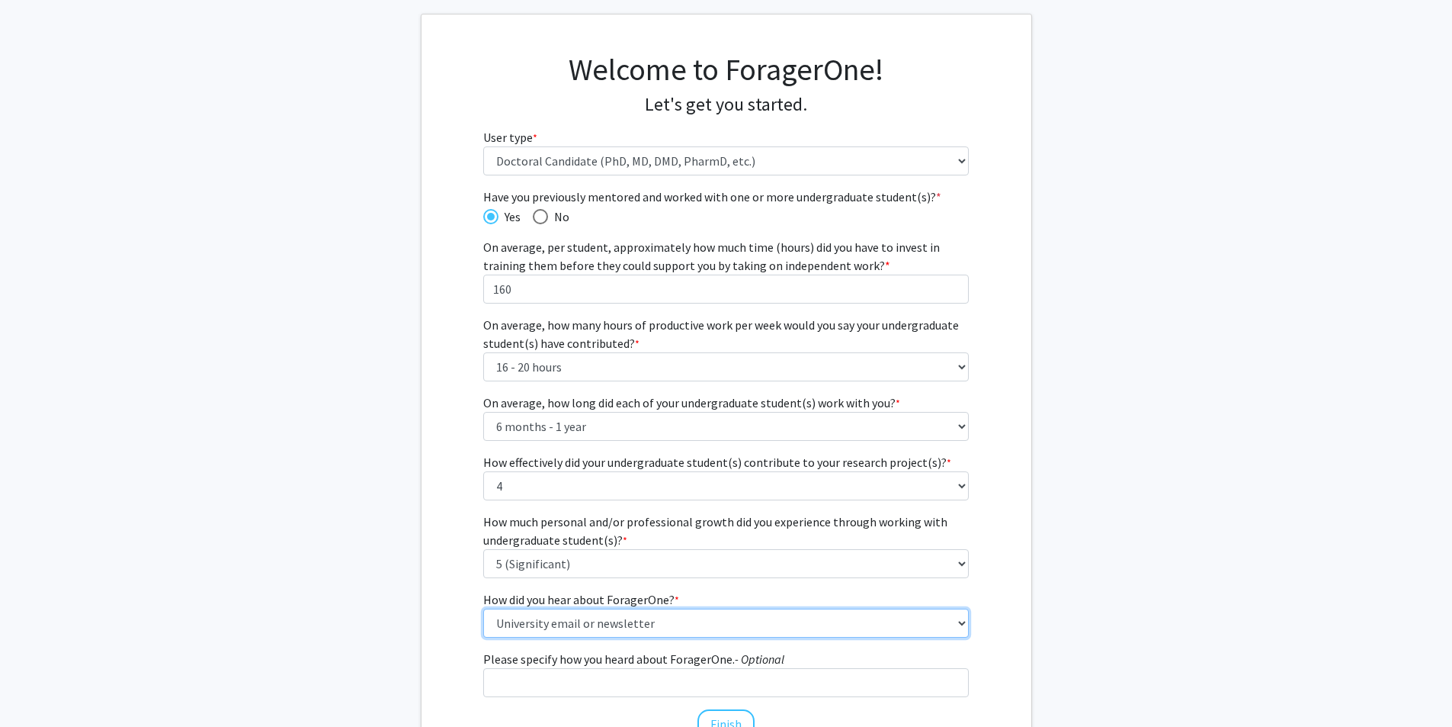
click at [483, 608] on select "Select an option Peer/student recommendation Faculty/staff recommendation Unive…" at bounding box center [726, 622] width 486 height 29
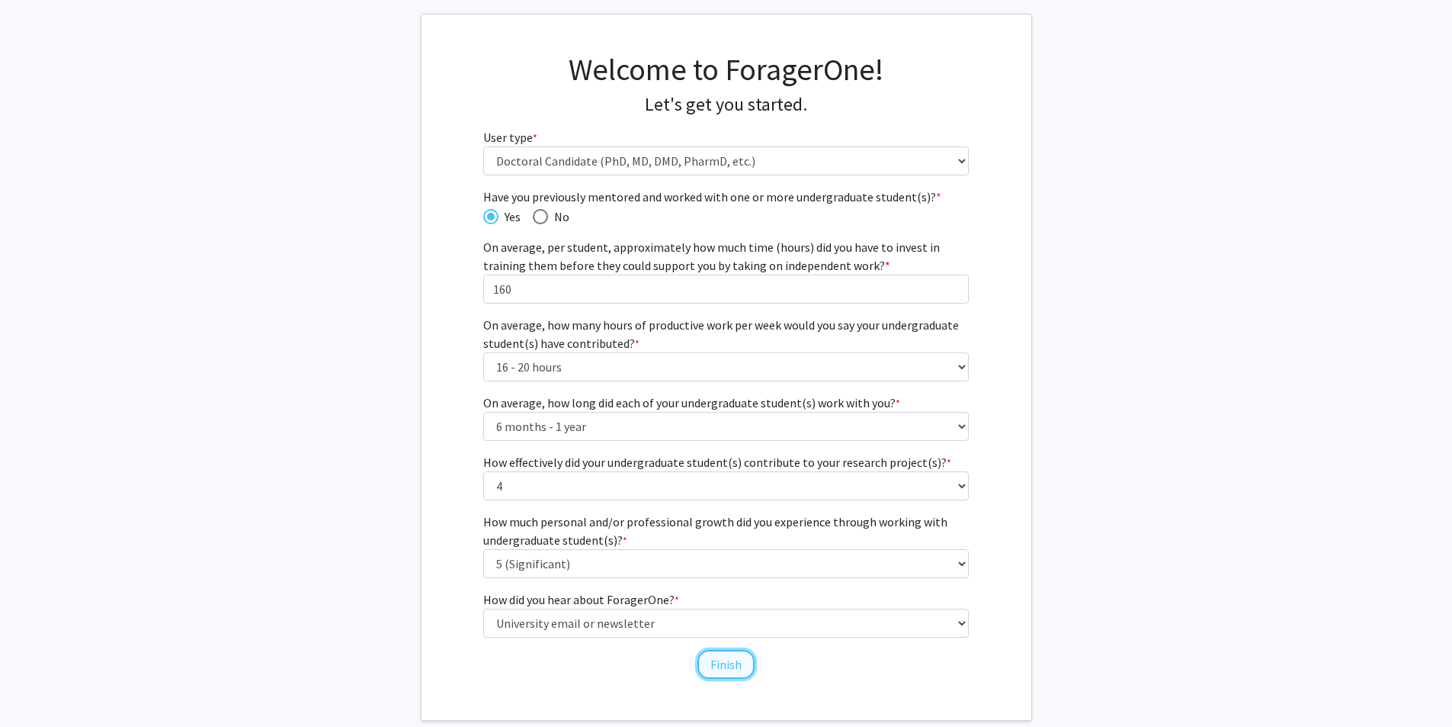
click at [730, 669] on button "Finish" at bounding box center [726, 664] width 57 height 29
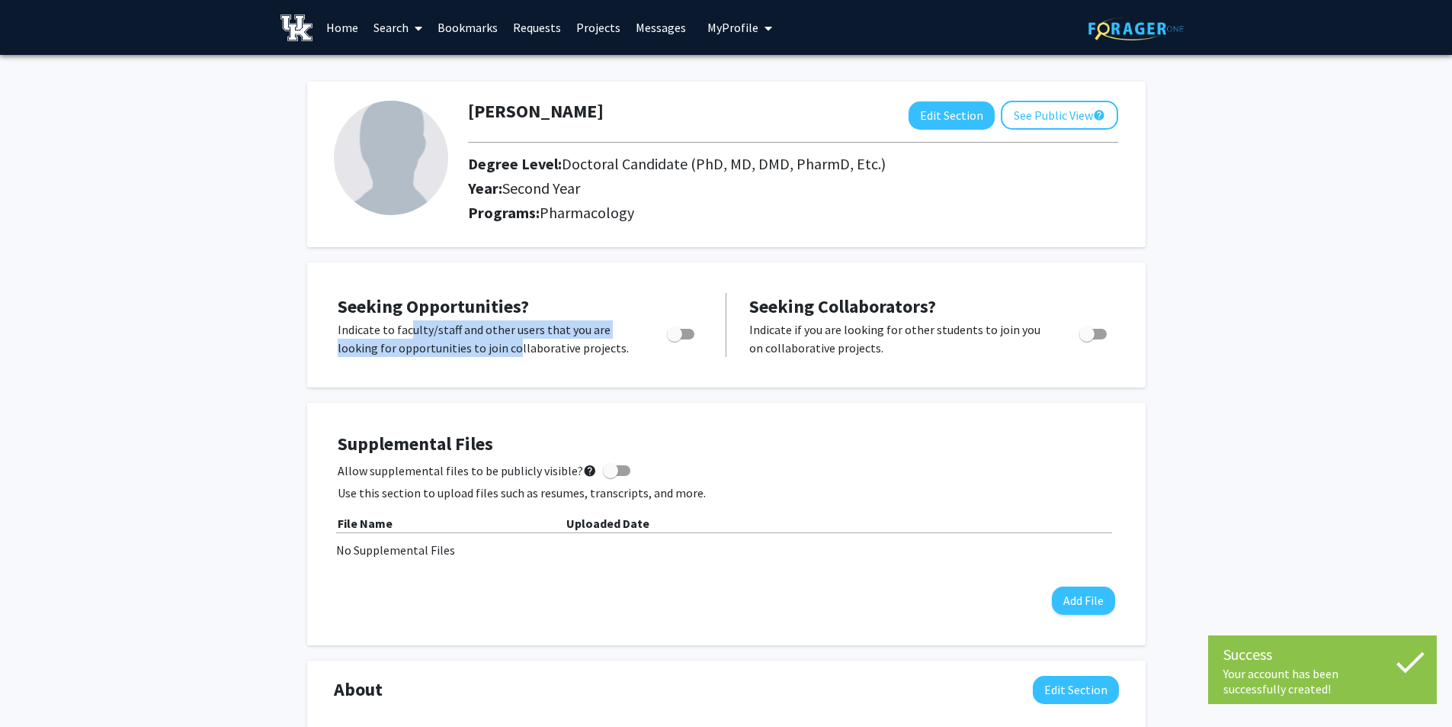
drag, startPoint x: 487, startPoint y: 328, endPoint x: 507, endPoint y: 346, distance: 27.0
click at [507, 346] on p "Indicate to faculty/staff and other users that you are looking for opportunitie…" at bounding box center [488, 338] width 300 height 37
drag, startPoint x: 507, startPoint y: 346, endPoint x: 492, endPoint y: 339, distance: 16.0
click at [492, 339] on p "Indicate to faculty/staff and other users that you are looking for opportunitie…" at bounding box center [488, 338] width 300 height 37
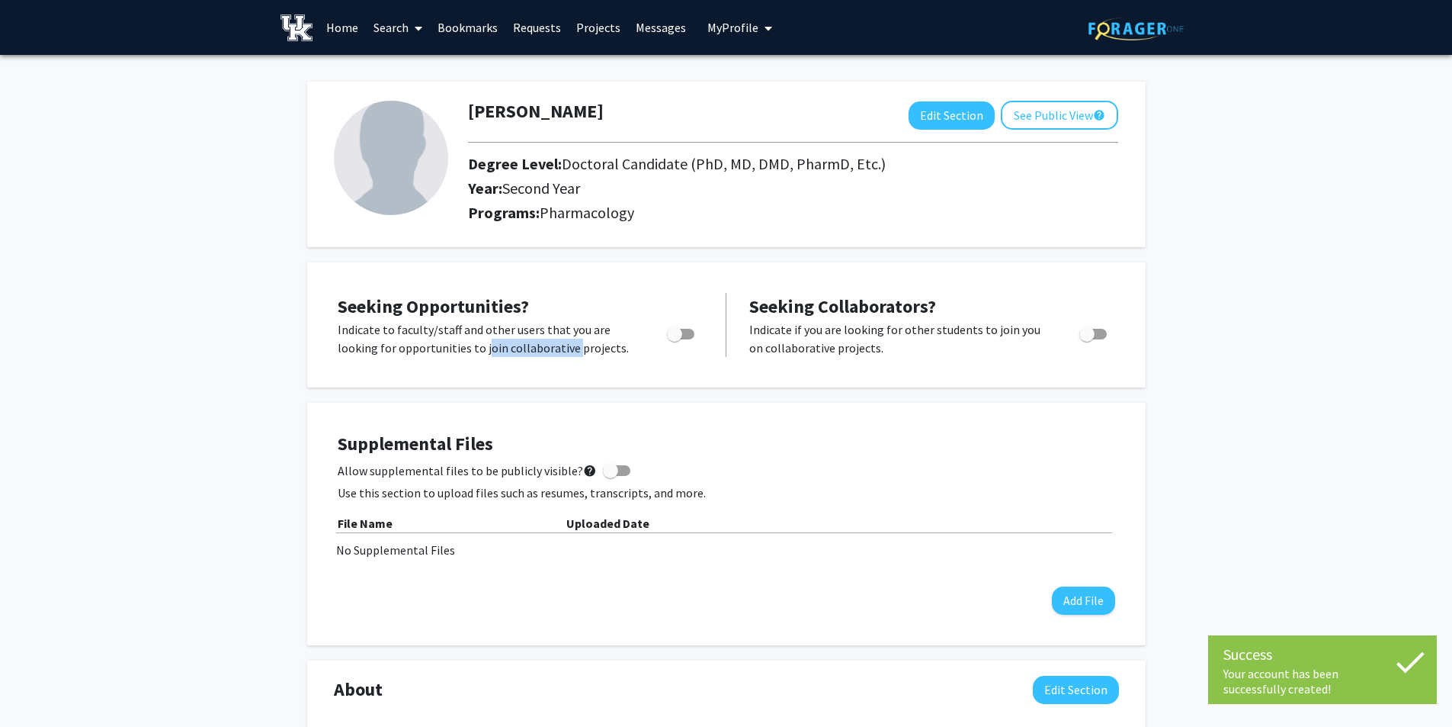
click at [492, 339] on p "Indicate to faculty/staff and other users that you are looking for opportunitie…" at bounding box center [488, 338] width 300 height 37
drag, startPoint x: 464, startPoint y: 329, endPoint x: 515, endPoint y: 350, distance: 56.1
click at [515, 350] on p "Indicate to faculty/staff and other users that you are looking for opportunitie…" at bounding box center [488, 338] width 300 height 37
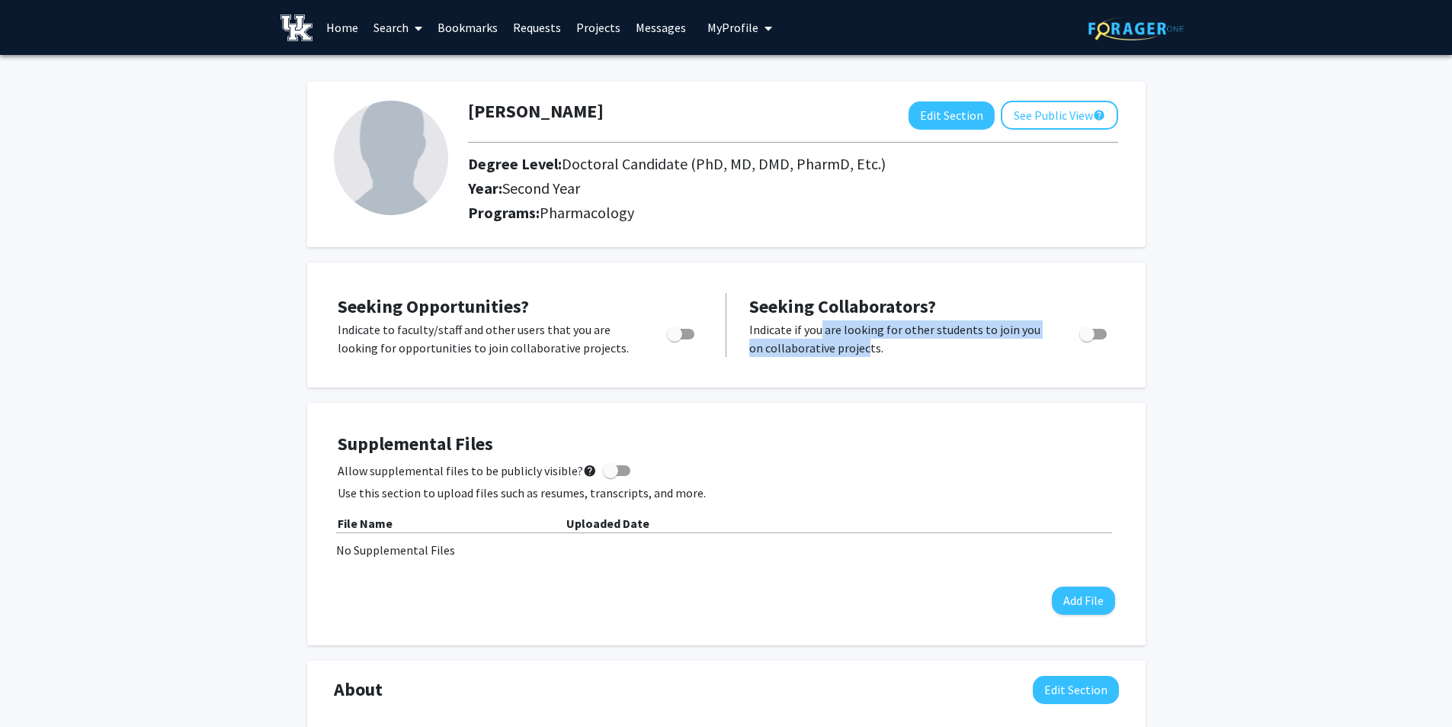
drag, startPoint x: 814, startPoint y: 332, endPoint x: 847, endPoint y: 349, distance: 36.8
click at [847, 349] on p "Indicate if you are looking for other students to join you on collaborative pro…" at bounding box center [899, 338] width 301 height 37
drag, startPoint x: 847, startPoint y: 349, endPoint x: 844, endPoint y: 338, distance: 11.8
click at [844, 338] on p "Indicate if you are looking for other students to join you on collaborative pro…" at bounding box center [899, 338] width 301 height 37
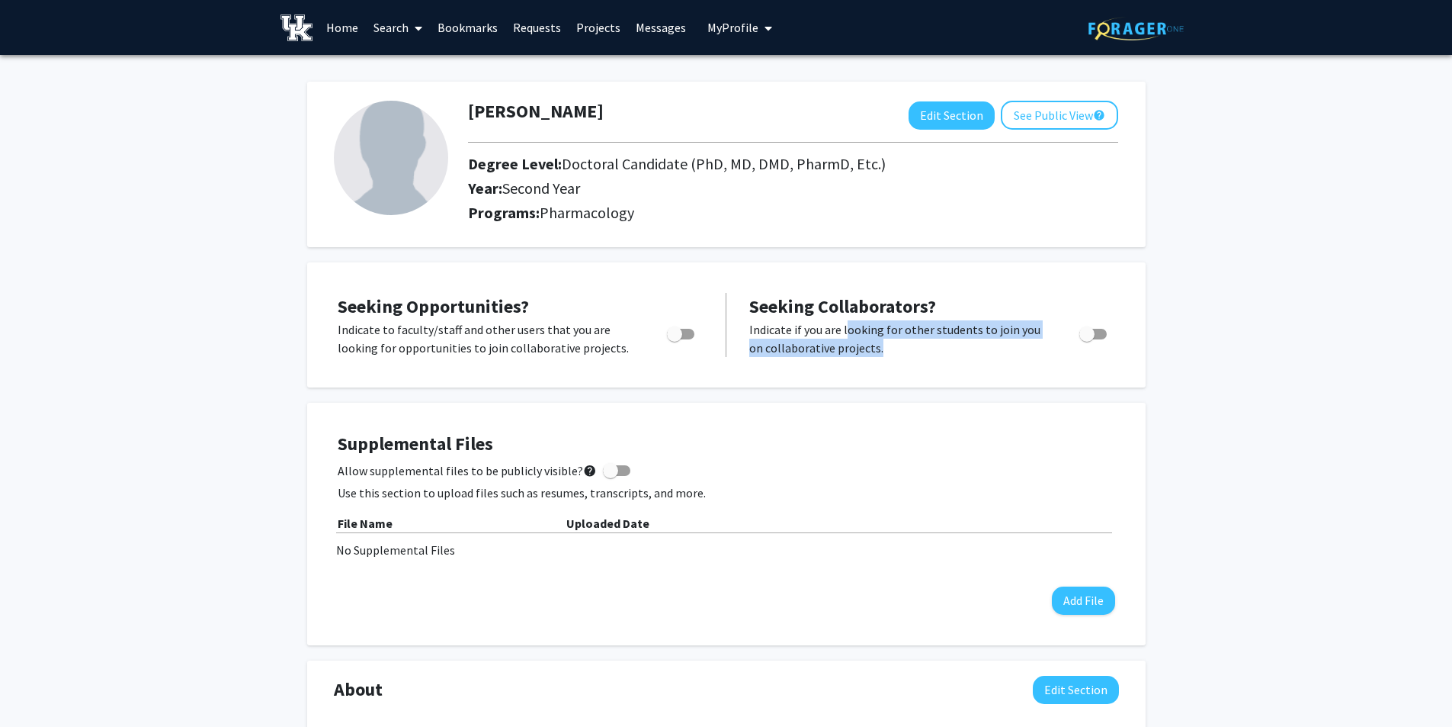
click at [844, 338] on p "Indicate if you are looking for other students to join you on collaborative pro…" at bounding box center [899, 338] width 301 height 37
drag, startPoint x: 844, startPoint y: 338, endPoint x: 846, endPoint y: 353, distance: 15.4
click at [846, 353] on p "Indicate if you are looking for other students to join you on collaborative pro…" at bounding box center [899, 338] width 301 height 37
click at [1085, 334] on span "Toggle" at bounding box center [1086, 333] width 15 height 15
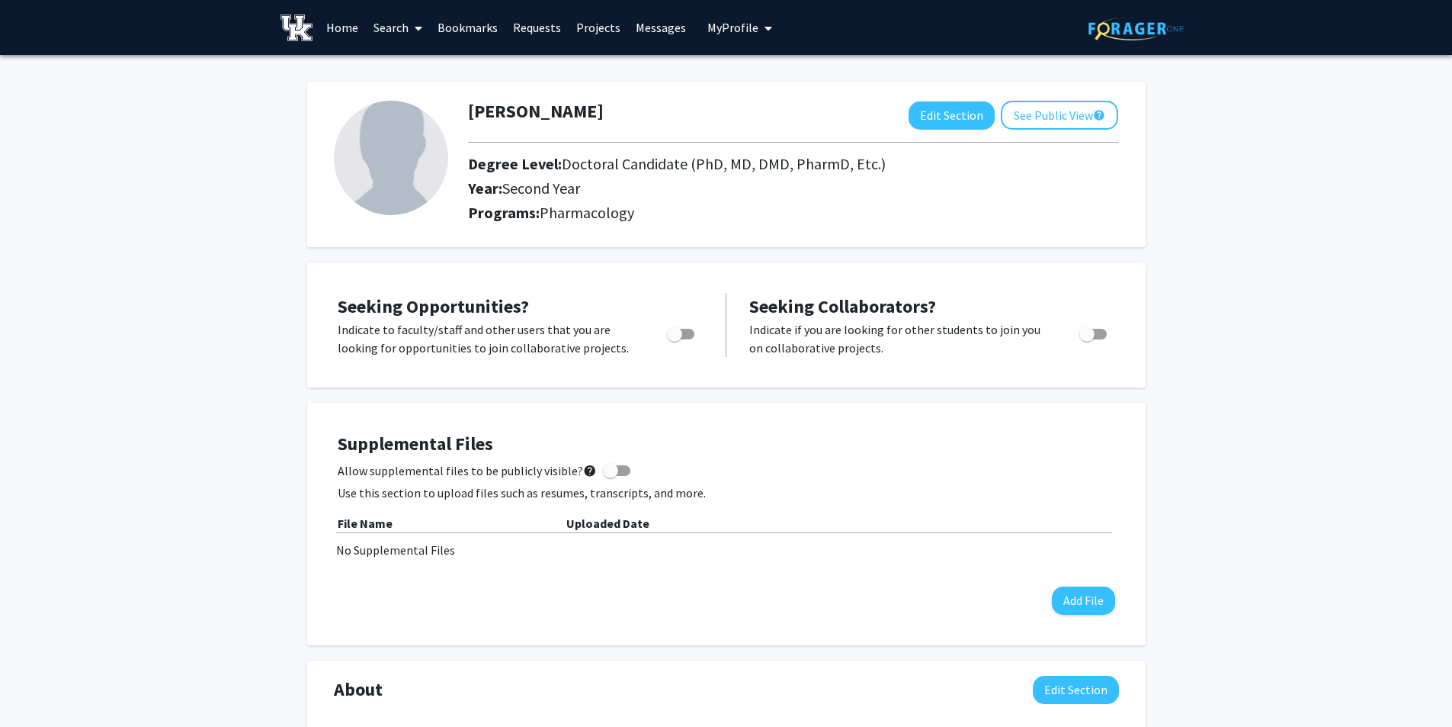
click at [1086, 339] on input "Would you like to receive other student requests to work with you?" at bounding box center [1086, 339] width 1 height 1
checkbox input "true"
click at [1060, 112] on button "See Public View help" at bounding box center [1059, 115] width 117 height 29
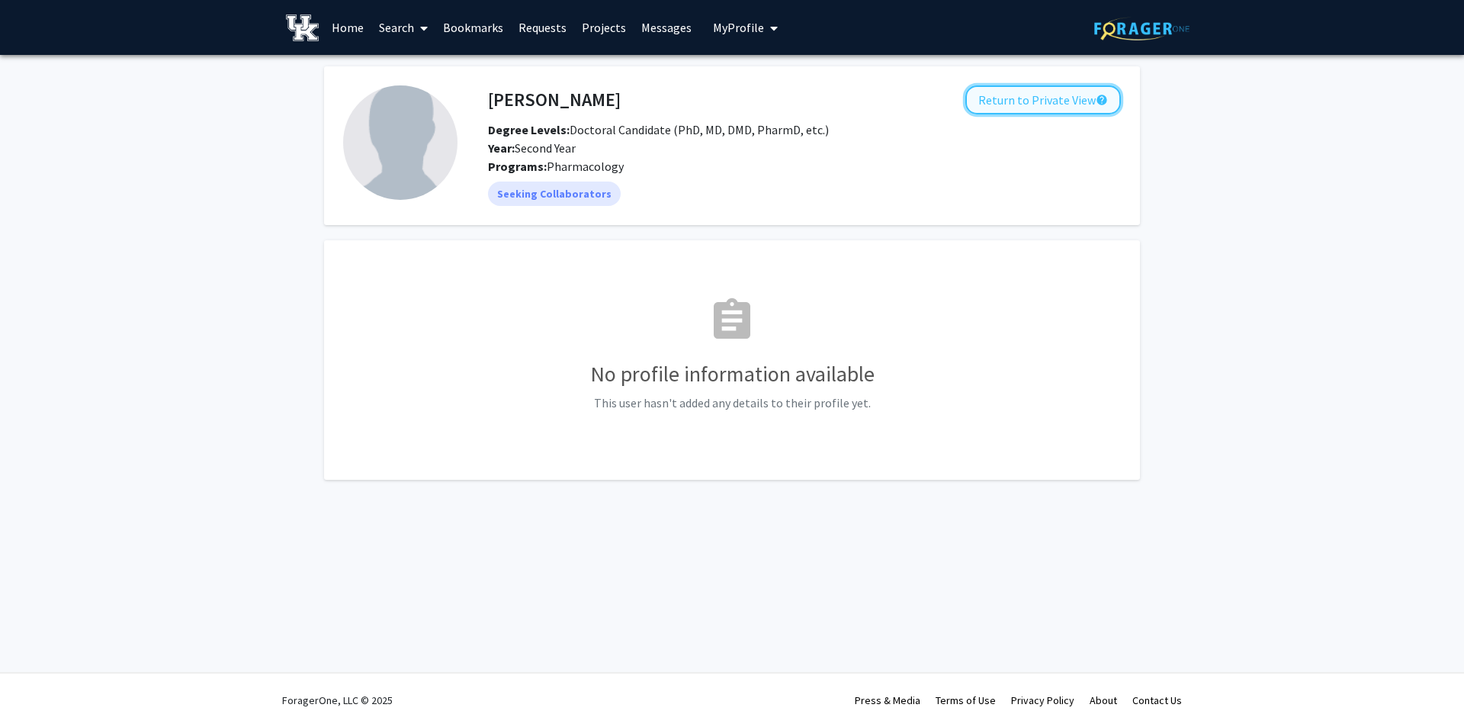
click at [1066, 100] on button "Return to Private View help" at bounding box center [1043, 99] width 156 height 29
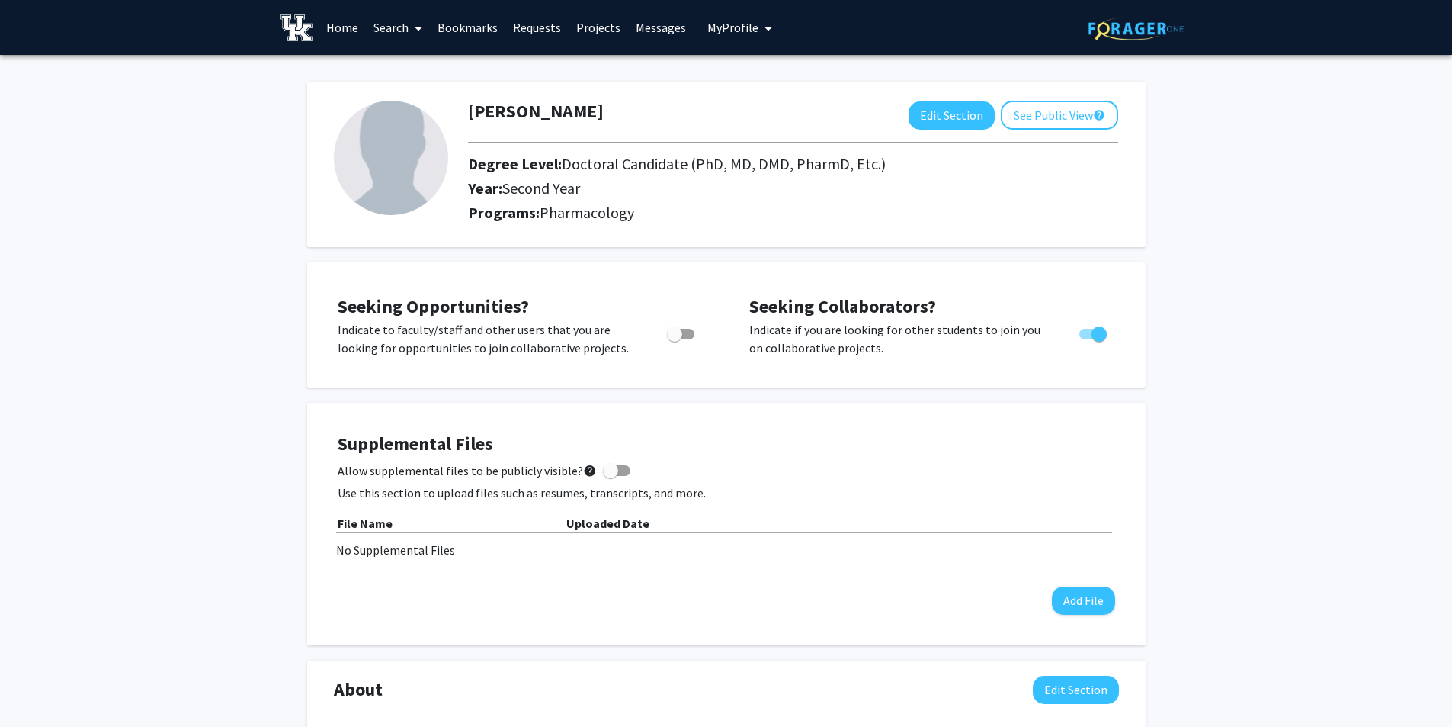
click at [322, 26] on link "Home" at bounding box center [342, 27] width 47 height 53
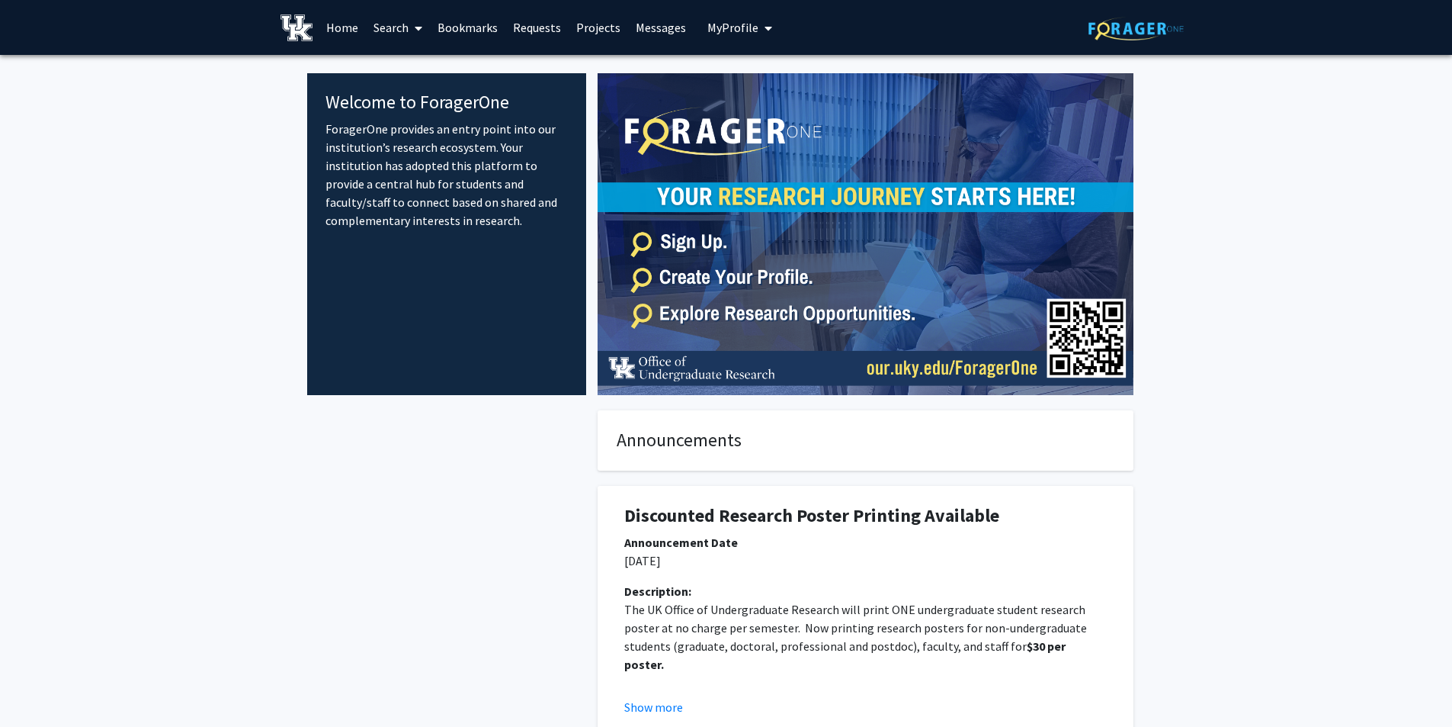
scroll to position [229, 0]
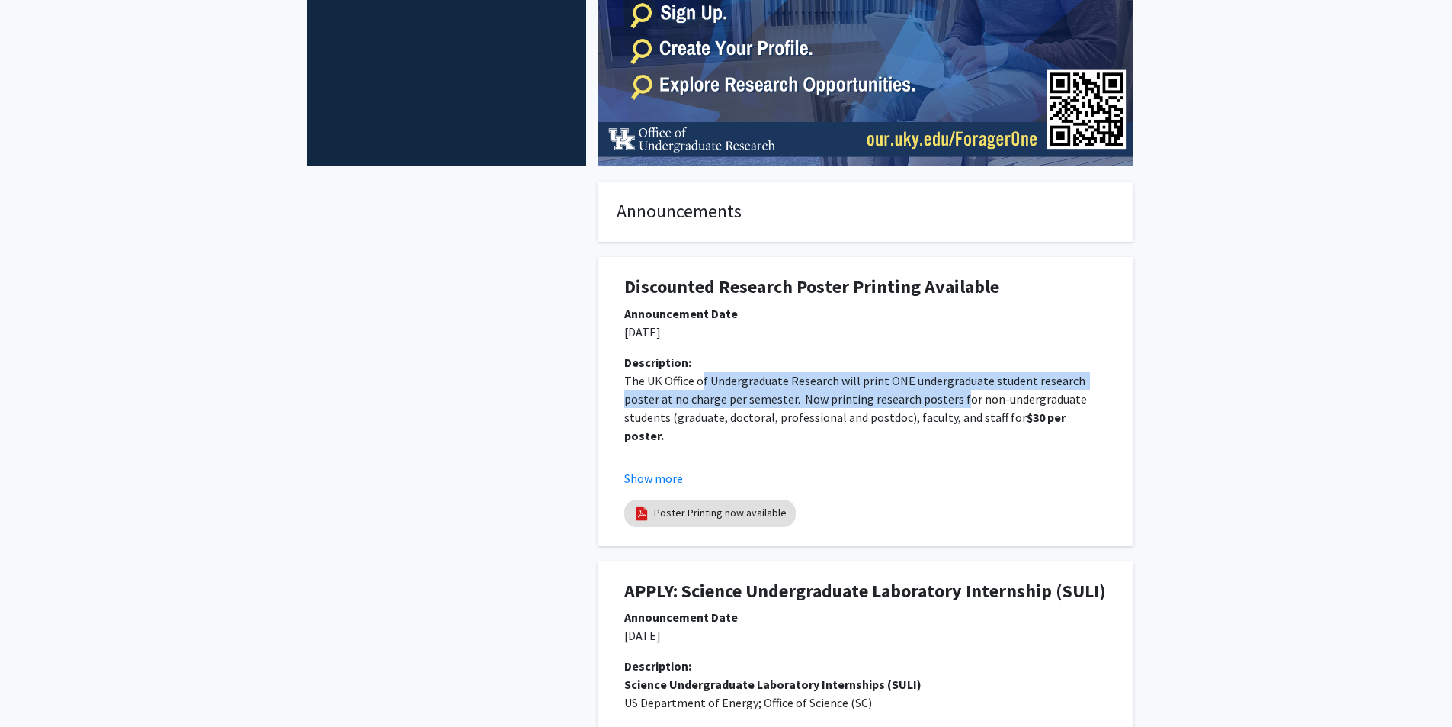
drag, startPoint x: 771, startPoint y: 388, endPoint x: 957, endPoint y: 404, distance: 186.7
click at [957, 404] on span "The UK Office of Undergraduate Research will print ONE undergraduate student re…" at bounding box center [856, 399] width 465 height 52
drag, startPoint x: 957, startPoint y: 404, endPoint x: 865, endPoint y: 386, distance: 93.3
click at [865, 386] on span "The UK Office of Undergraduate Research will print ONE undergraduate student re…" at bounding box center [856, 399] width 465 height 52
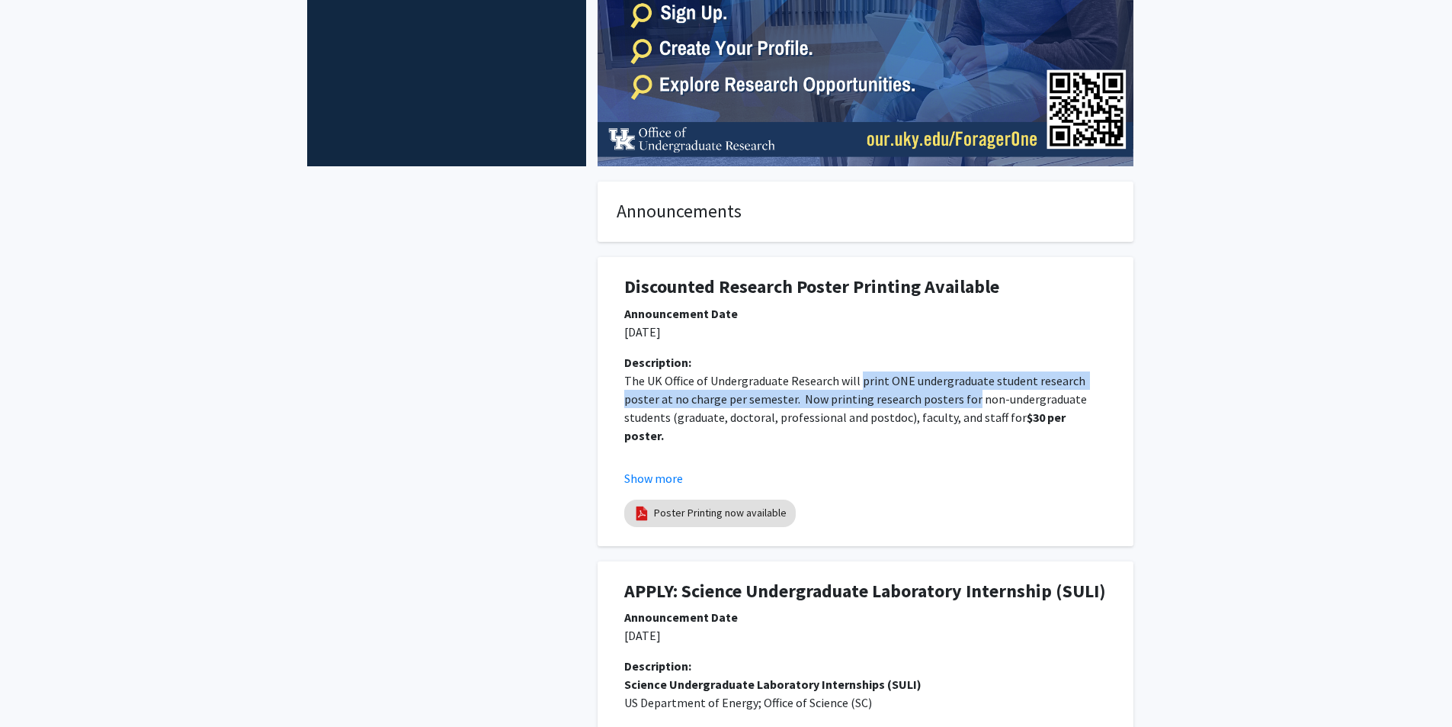
click at [865, 386] on span "The UK Office of Undergraduate Research will print ONE undergraduate student re…" at bounding box center [856, 399] width 465 height 52
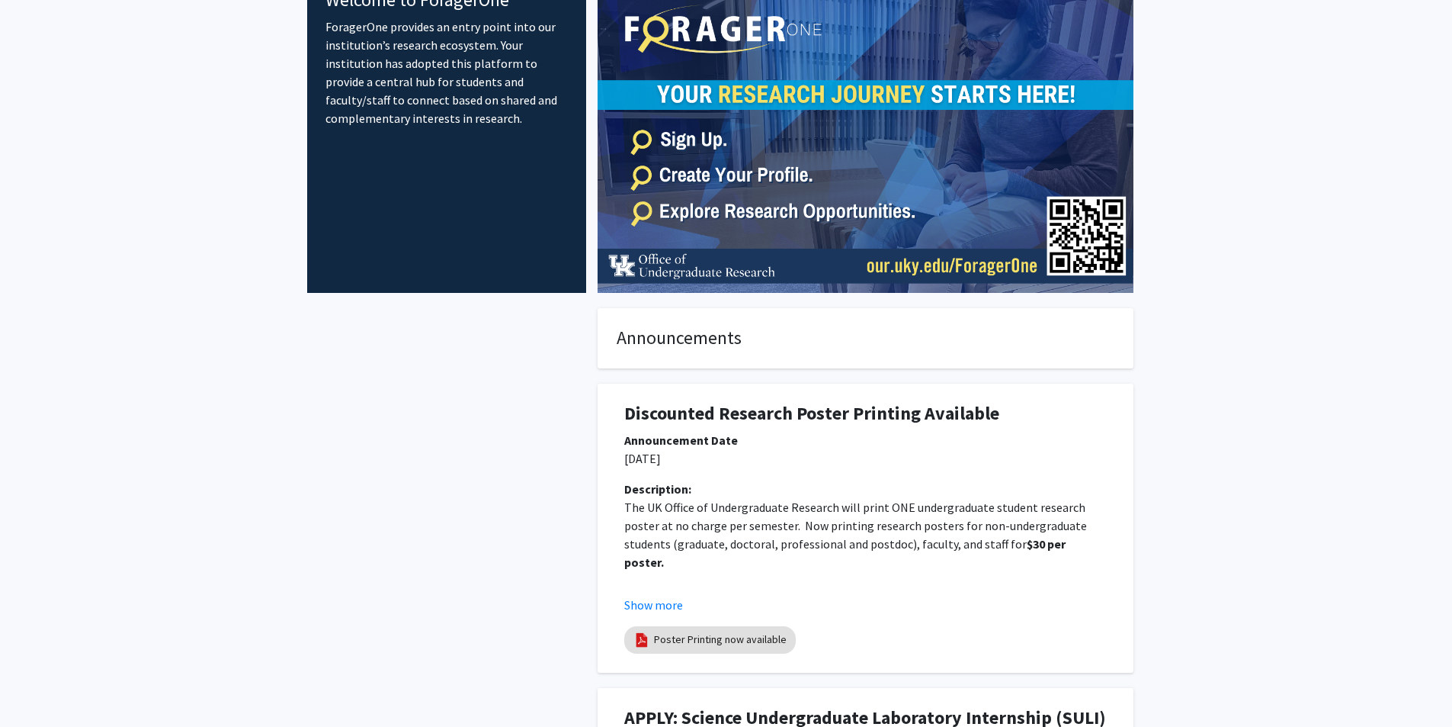
scroll to position [0, 0]
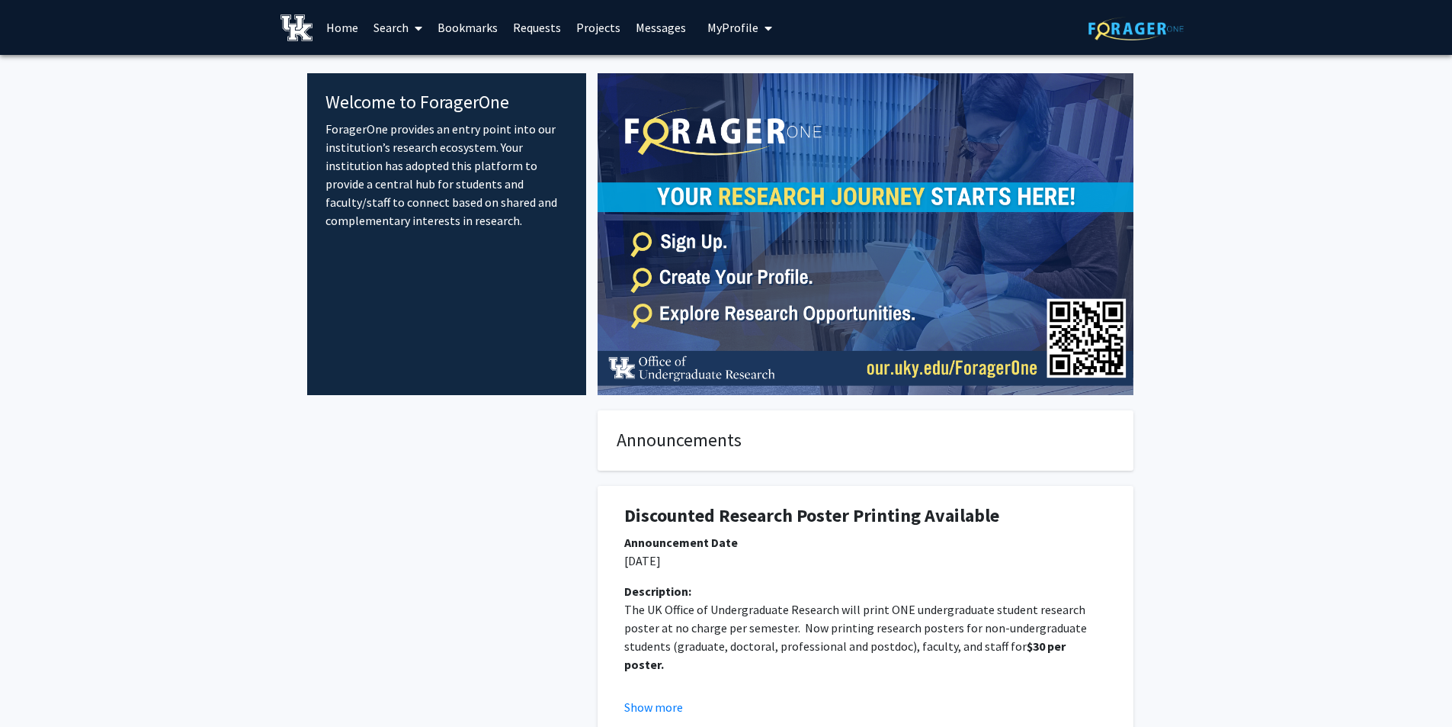
click at [579, 27] on link "Projects" at bounding box center [598, 27] width 59 height 53
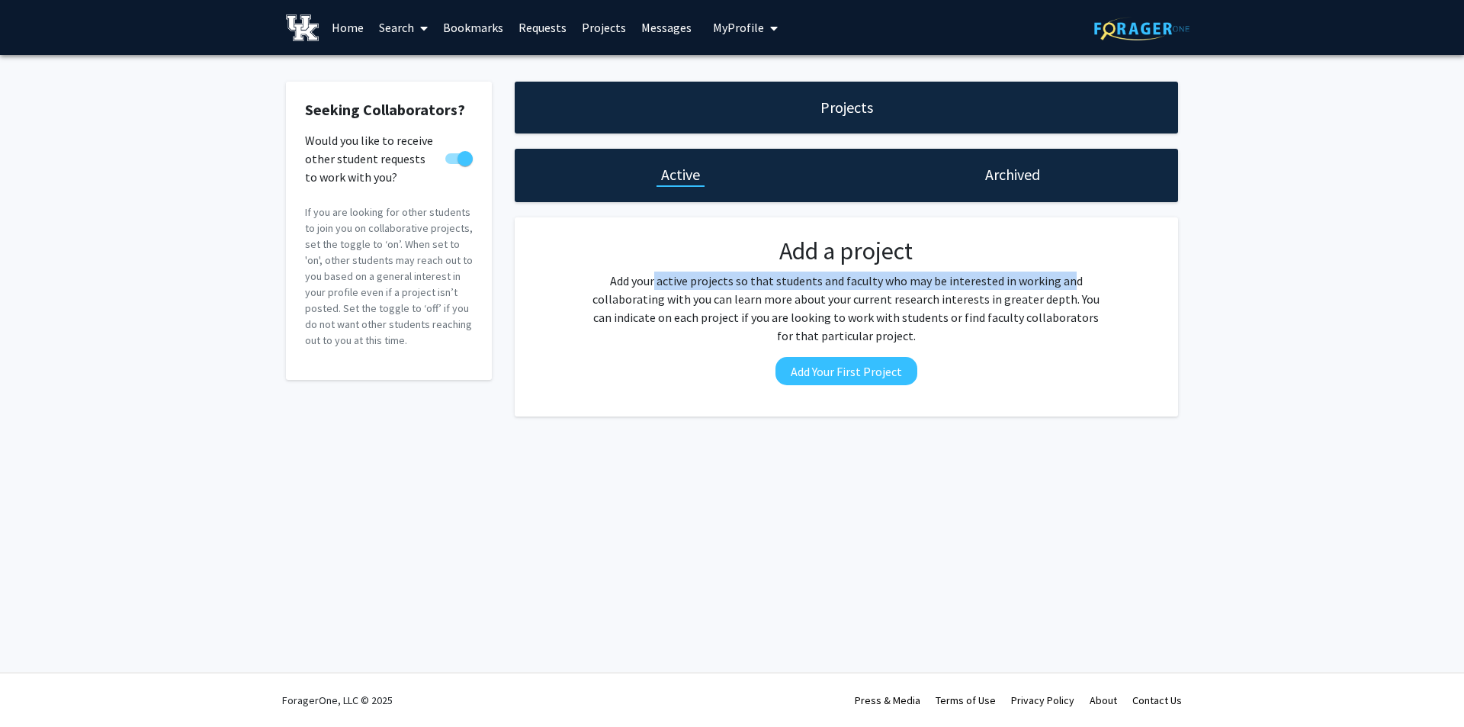
drag, startPoint x: 672, startPoint y: 287, endPoint x: 1064, endPoint y: 280, distance: 392.7
click at [1064, 280] on p "Add your active projects so that students and faculty who may be interested in …" at bounding box center [846, 307] width 517 height 73
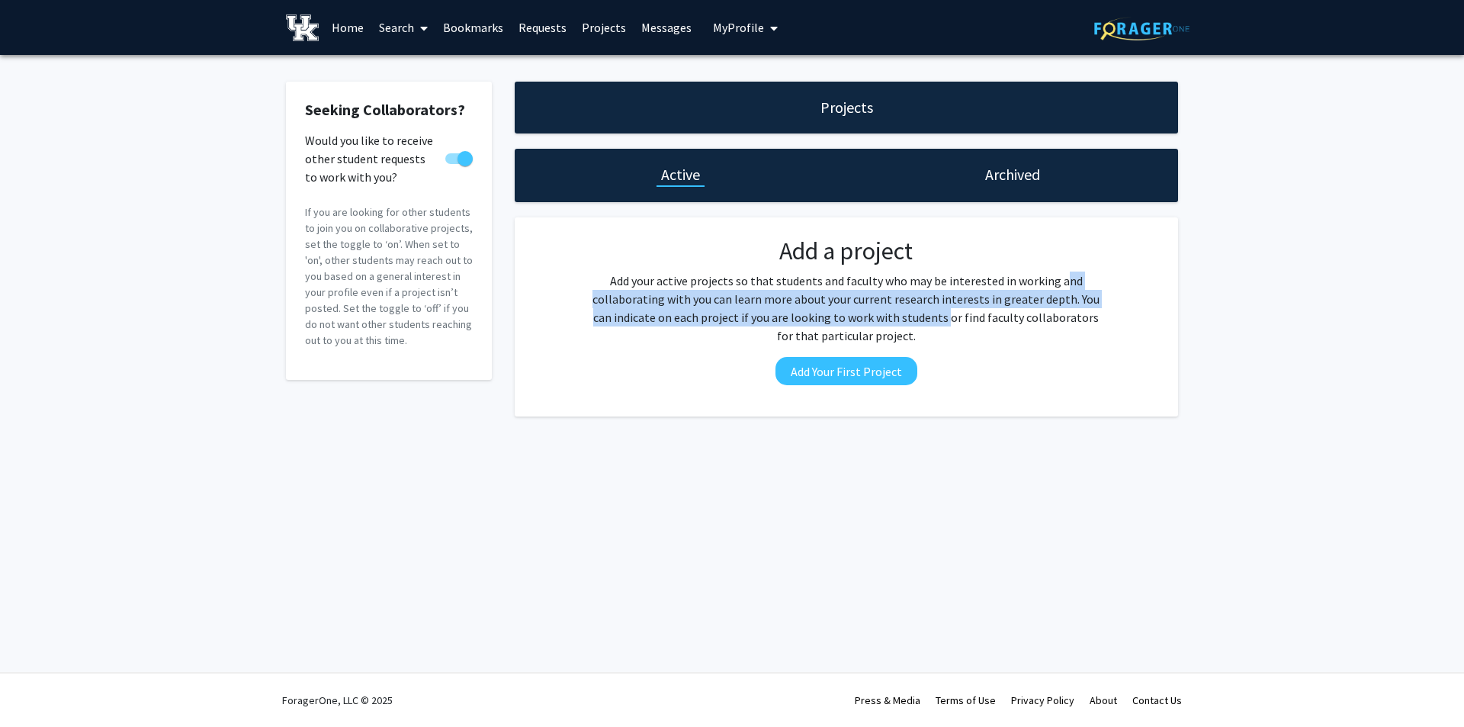
drag, startPoint x: 1064, startPoint y: 280, endPoint x: 910, endPoint y: 318, distance: 158.6
click at [911, 318] on p "Add your active projects so that students and faculty who may be interested in …" at bounding box center [846, 307] width 517 height 73
click at [910, 318] on p "Add your active projects so that students and faculty who may be interested in …" at bounding box center [846, 307] width 517 height 73
drag, startPoint x: 910, startPoint y: 318, endPoint x: 812, endPoint y: 286, distance: 103.4
click at [813, 286] on p "Add your active projects so that students and faculty who may be interested in …" at bounding box center [846, 307] width 517 height 73
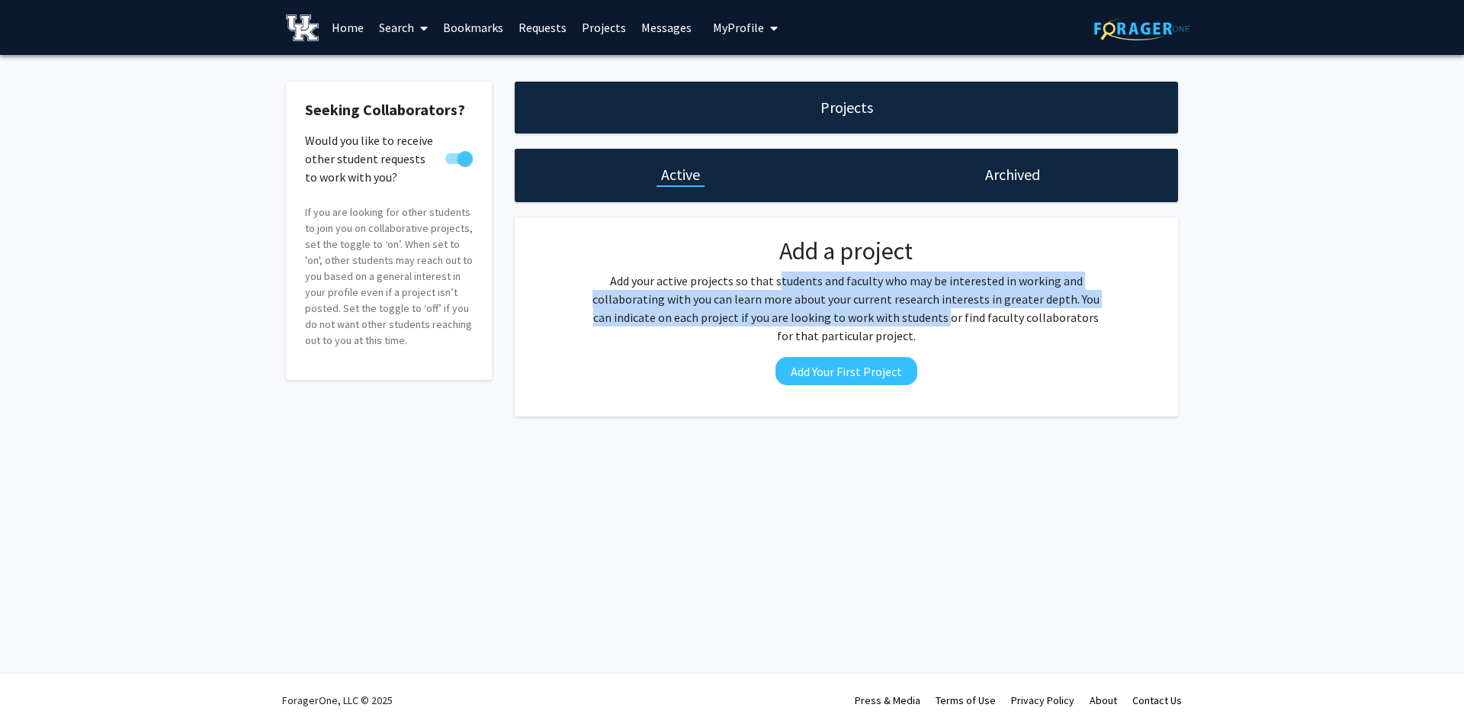
click at [812, 286] on p "Add your active projects so that students and faculty who may be interested in …" at bounding box center [846, 307] width 517 height 73
drag, startPoint x: 812, startPoint y: 286, endPoint x: 807, endPoint y: 324, distance: 38.5
click at [807, 324] on p "Add your active projects so that students and faculty who may be interested in …" at bounding box center [846, 307] width 517 height 73
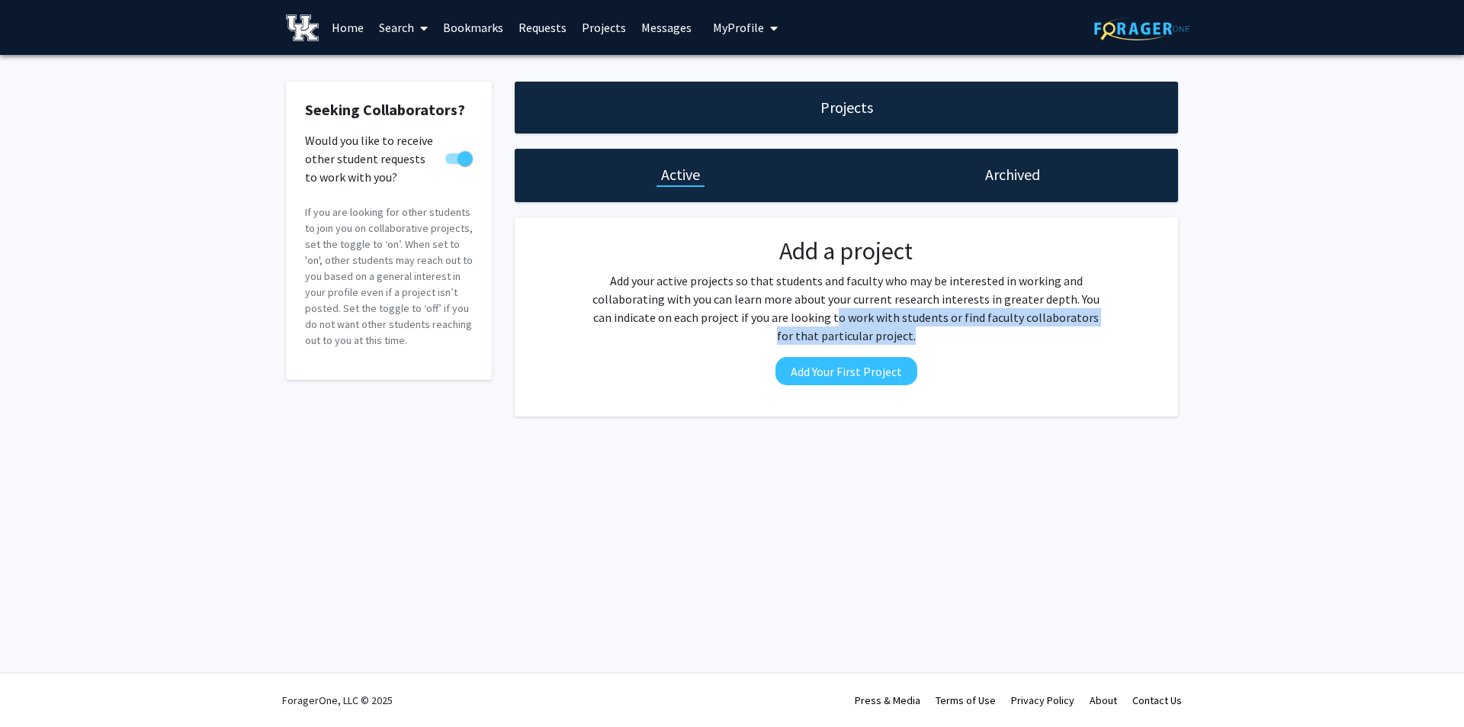
drag, startPoint x: 807, startPoint y: 324, endPoint x: 876, endPoint y: 335, distance: 70.2
click at [876, 335] on p "Add your active projects so that students and faculty who may be interested in …" at bounding box center [846, 307] width 517 height 73
drag, startPoint x: 876, startPoint y: 335, endPoint x: 866, endPoint y: 311, distance: 25.6
click at [866, 311] on p "Add your active projects so that students and faculty who may be interested in …" at bounding box center [846, 307] width 517 height 73
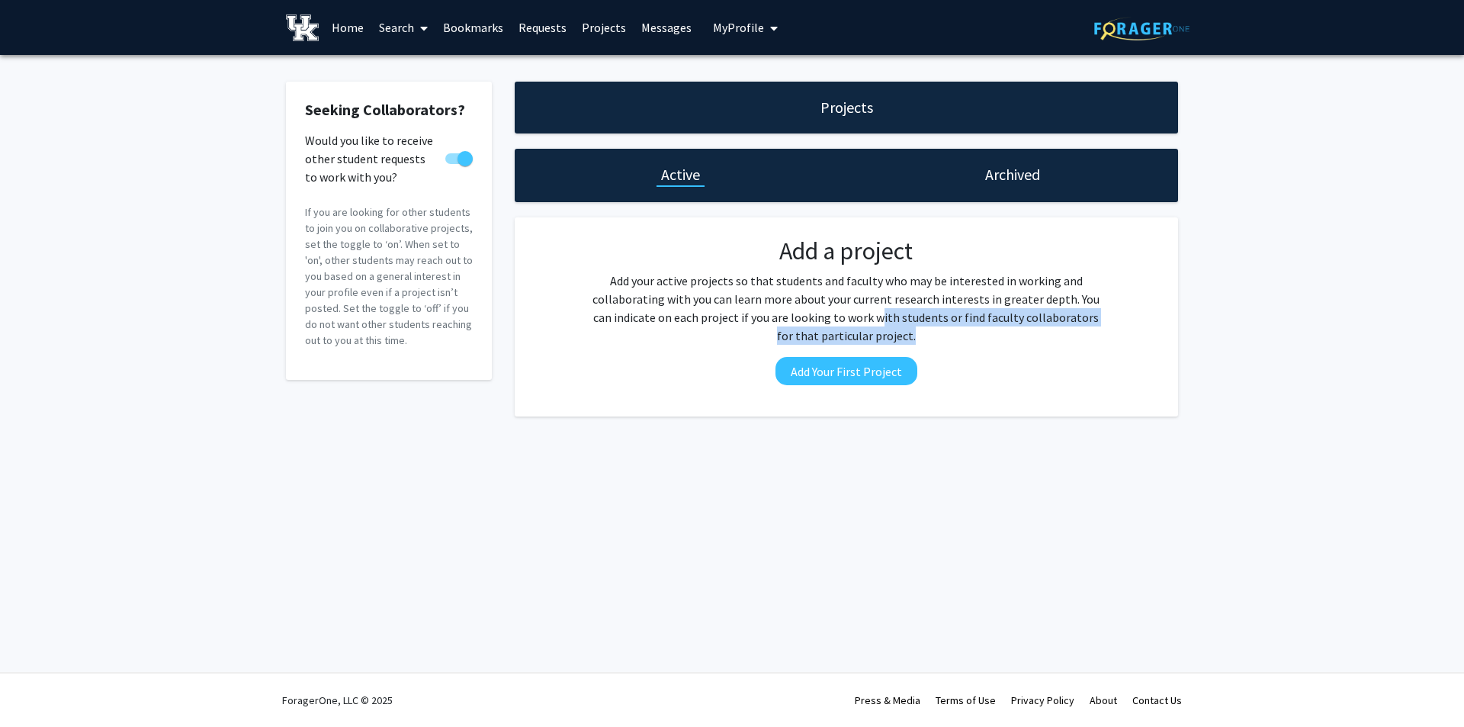
click at [866, 311] on p "Add your active projects so that students and faculty who may be interested in …" at bounding box center [846, 307] width 517 height 73
drag, startPoint x: 866, startPoint y: 311, endPoint x: 868, endPoint y: 329, distance: 17.7
click at [868, 329] on p "Add your active projects so that students and faculty who may be interested in …" at bounding box center [846, 307] width 517 height 73
drag, startPoint x: 336, startPoint y: 133, endPoint x: 365, endPoint y: 263, distance: 133.5
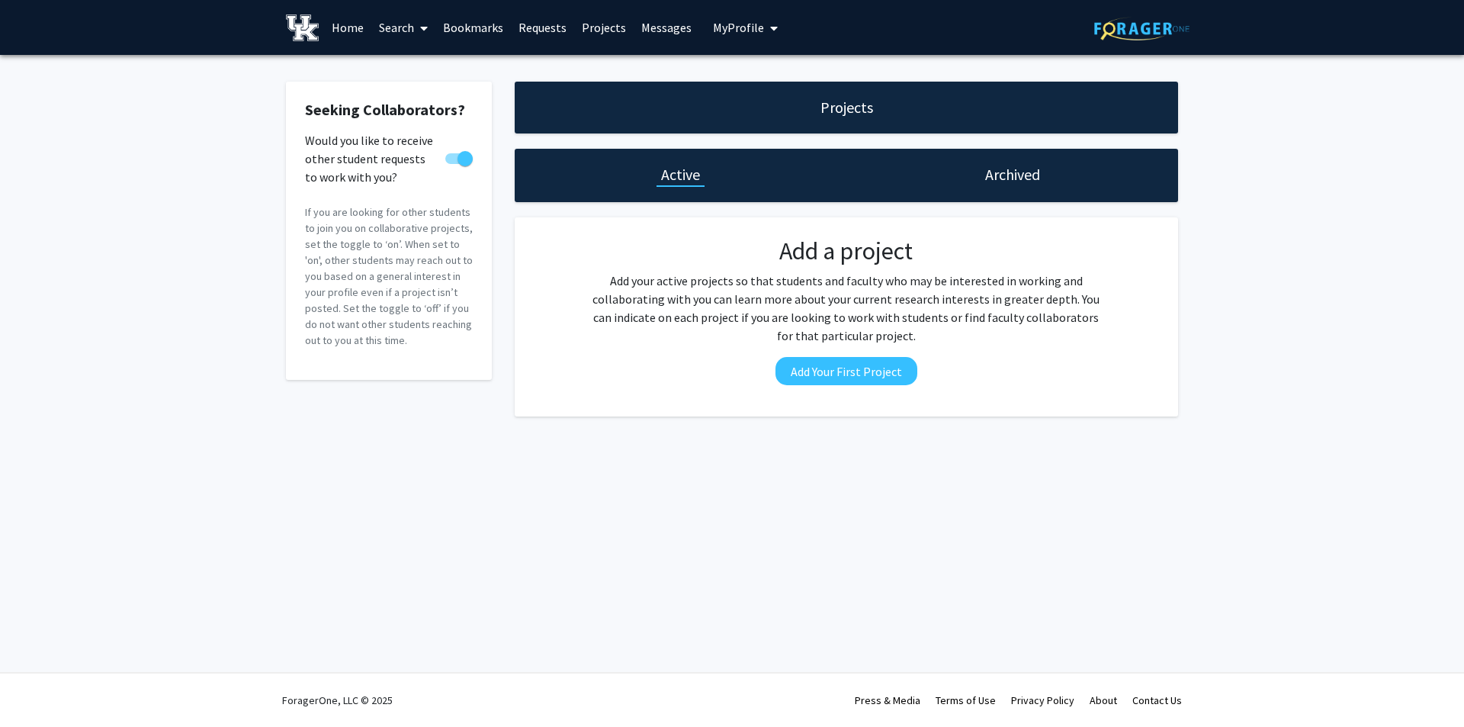
click at [365, 263] on fg-card-body "Seeking Collaborators? Would you like to receive other student requests to work…" at bounding box center [389, 231] width 168 height 260
click at [857, 111] on h1 "Projects" at bounding box center [846, 107] width 53 height 21
click at [382, 24] on link "Search" at bounding box center [403, 27] width 64 height 53
click at [431, 62] on span "Faculty/Staff" at bounding box center [427, 70] width 112 height 30
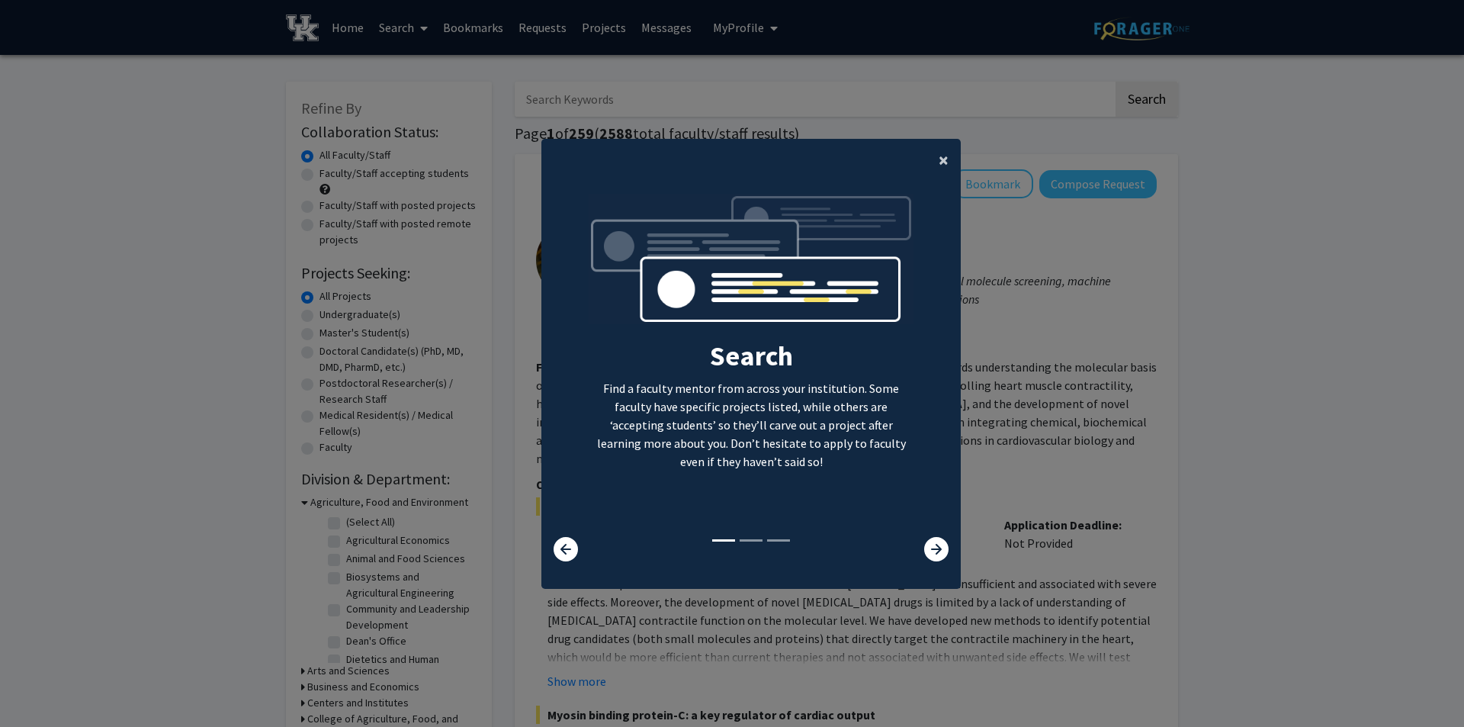
click at [938, 148] on span "×" at bounding box center [943, 160] width 10 height 24
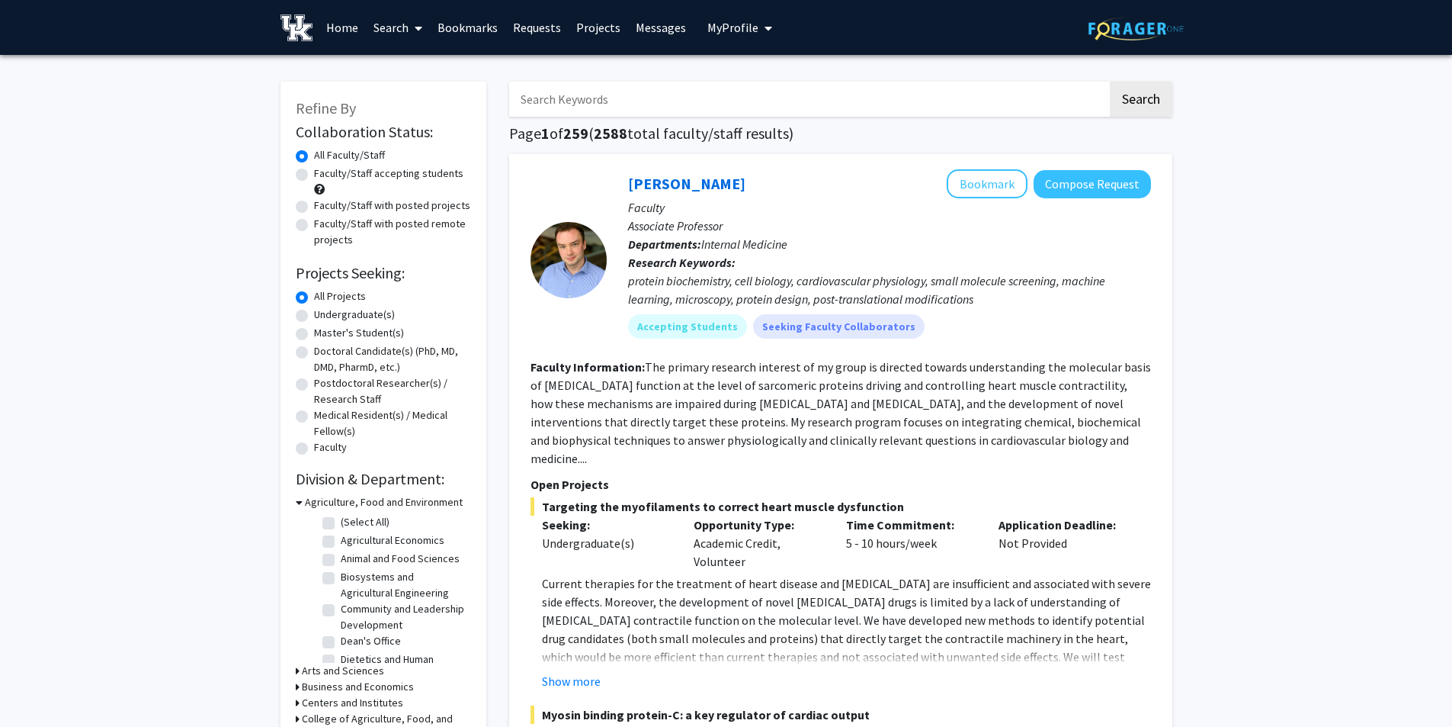
click at [820, 89] on input "Search Keywords" at bounding box center [808, 99] width 598 height 35
type input "Gipson"
click at [1144, 102] on button "Search" at bounding box center [1141, 99] width 63 height 35
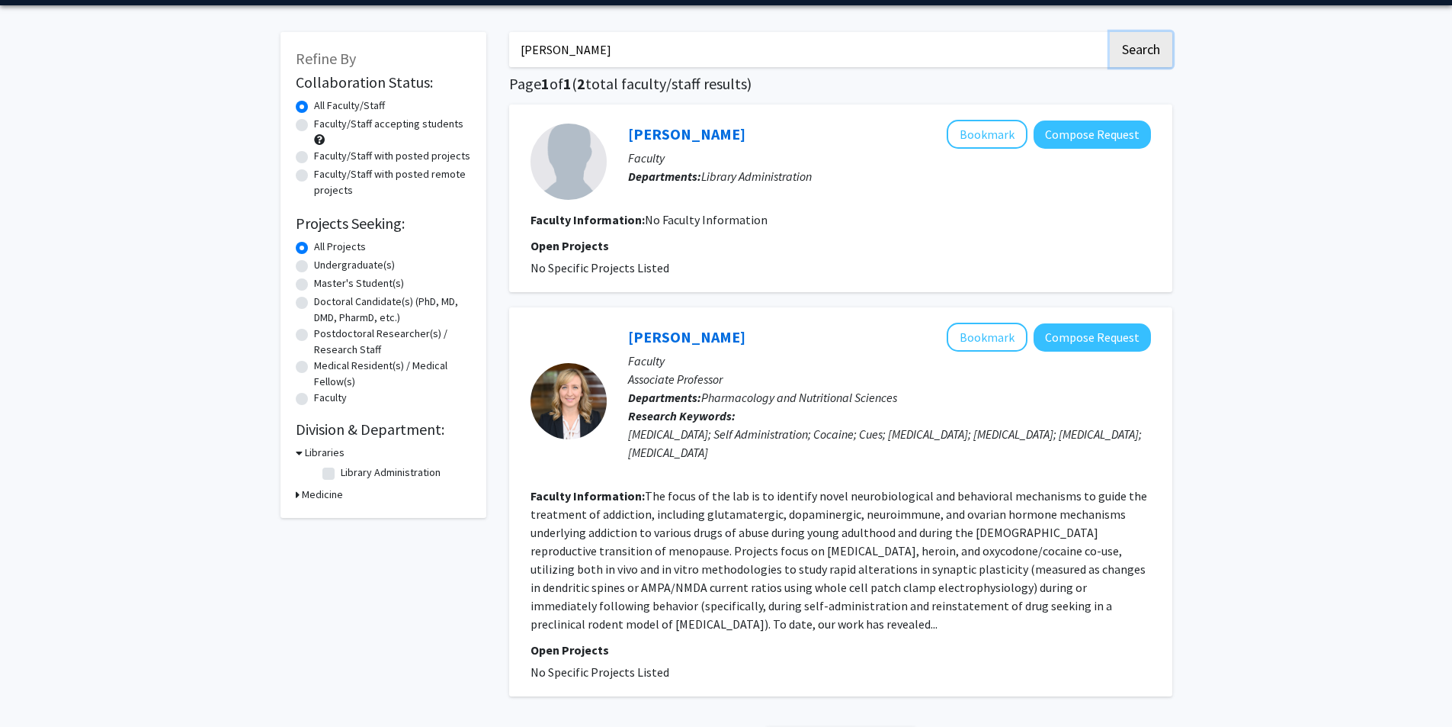
scroll to position [76, 0]
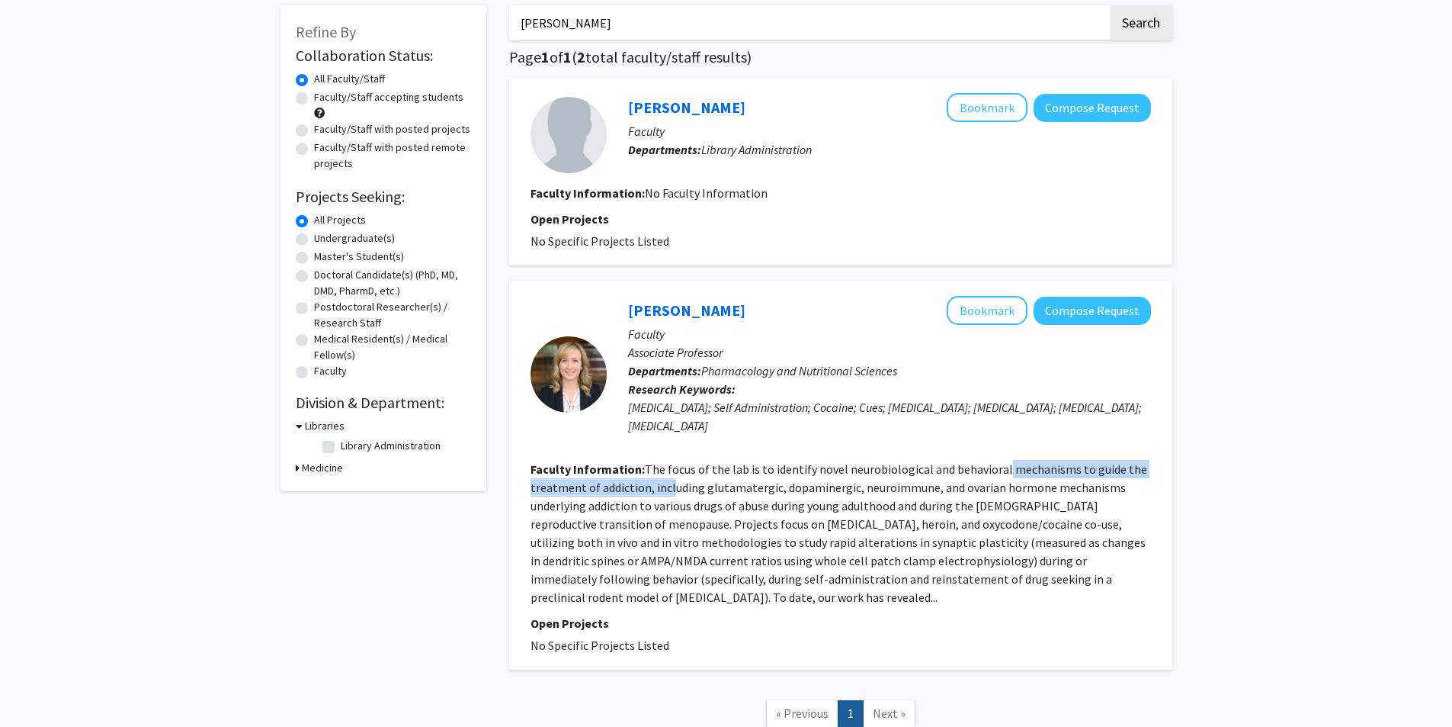
drag, startPoint x: 671, startPoint y: 481, endPoint x: 998, endPoint y: 463, distance: 327.6
click at [998, 463] on fg-read-more "The focus of the lab is to identify novel neurobiological and behavioral mechan…" at bounding box center [839, 532] width 617 height 143
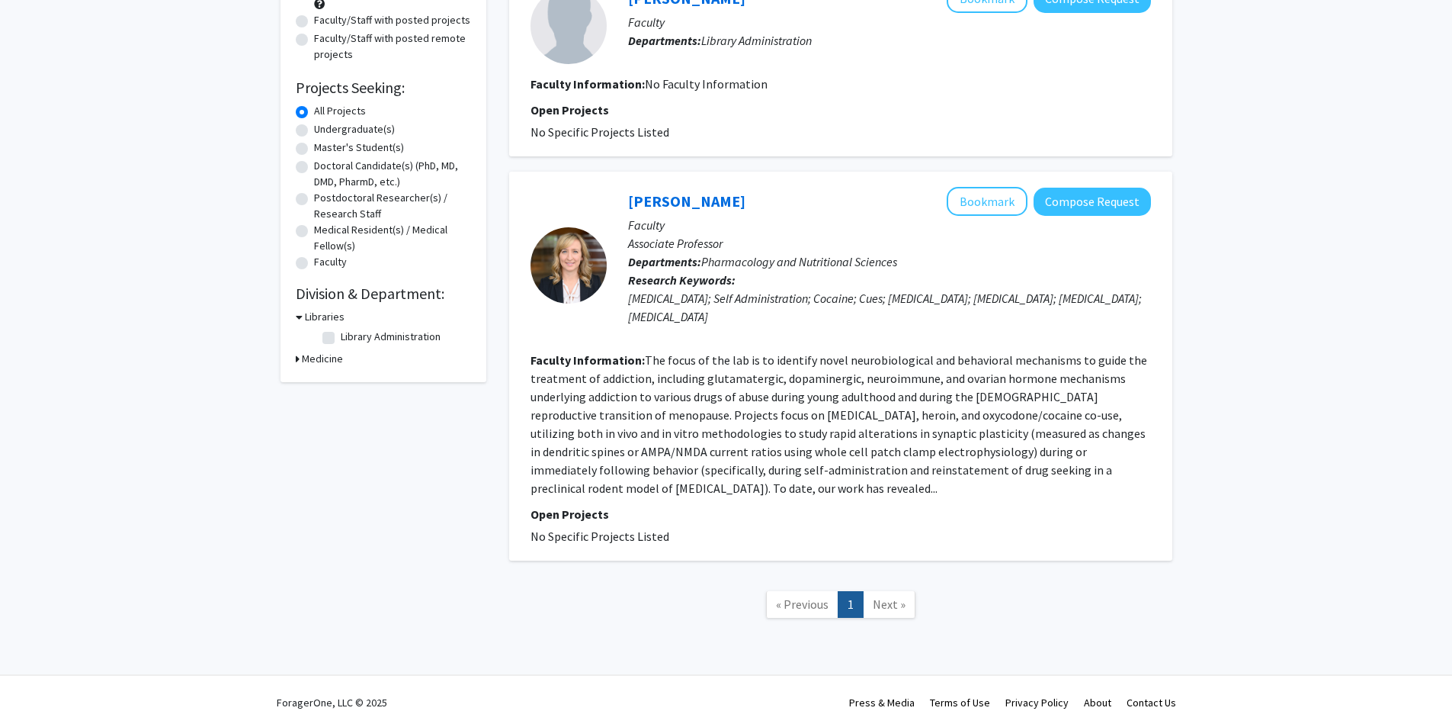
scroll to position [188, 0]
drag, startPoint x: 640, startPoint y: 541, endPoint x: 560, endPoint y: 534, distance: 80.4
click at [560, 534] on fg-project-list "No Specific Projects Listed" at bounding box center [841, 533] width 621 height 18
click at [560, 534] on span "No Specific Projects Listed" at bounding box center [600, 533] width 139 height 15
click at [746, 192] on link "Cassandra Gipson-Reichardt" at bounding box center [686, 198] width 117 height 19
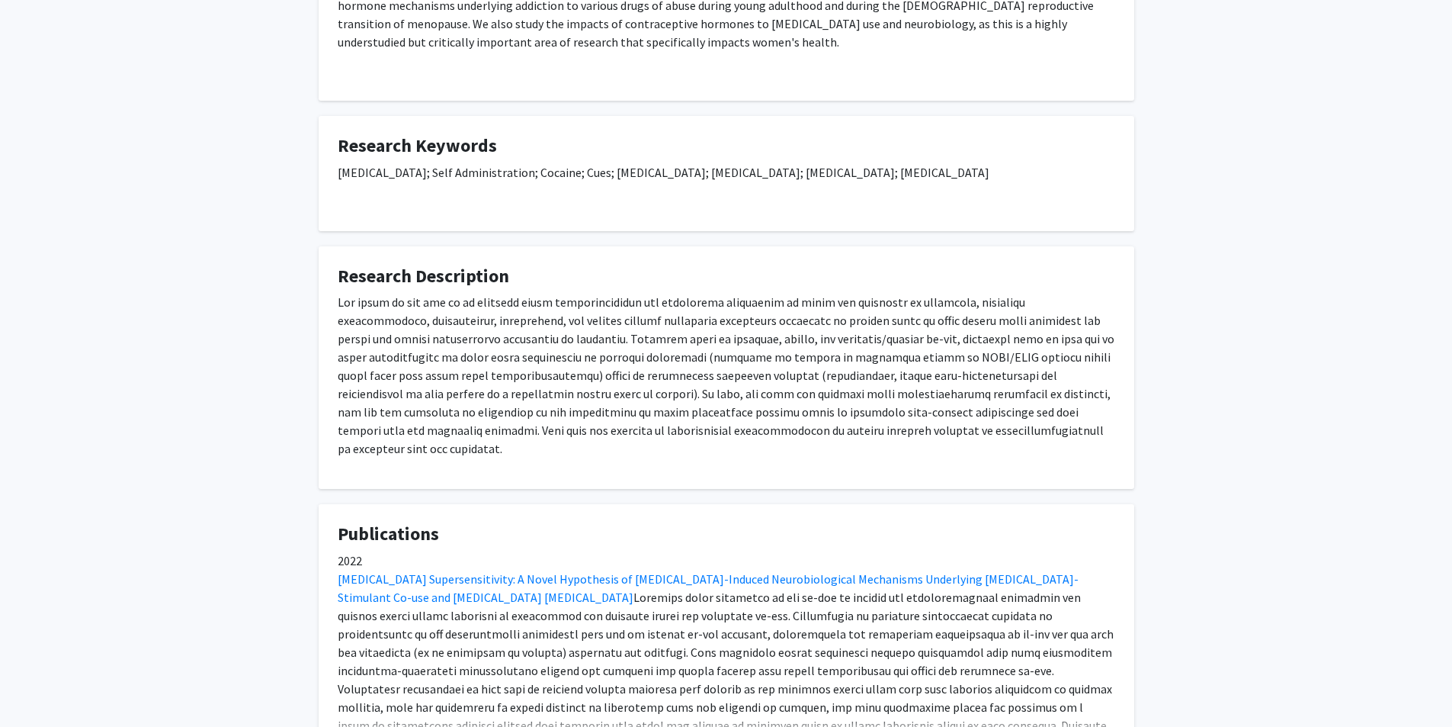
scroll to position [686, 0]
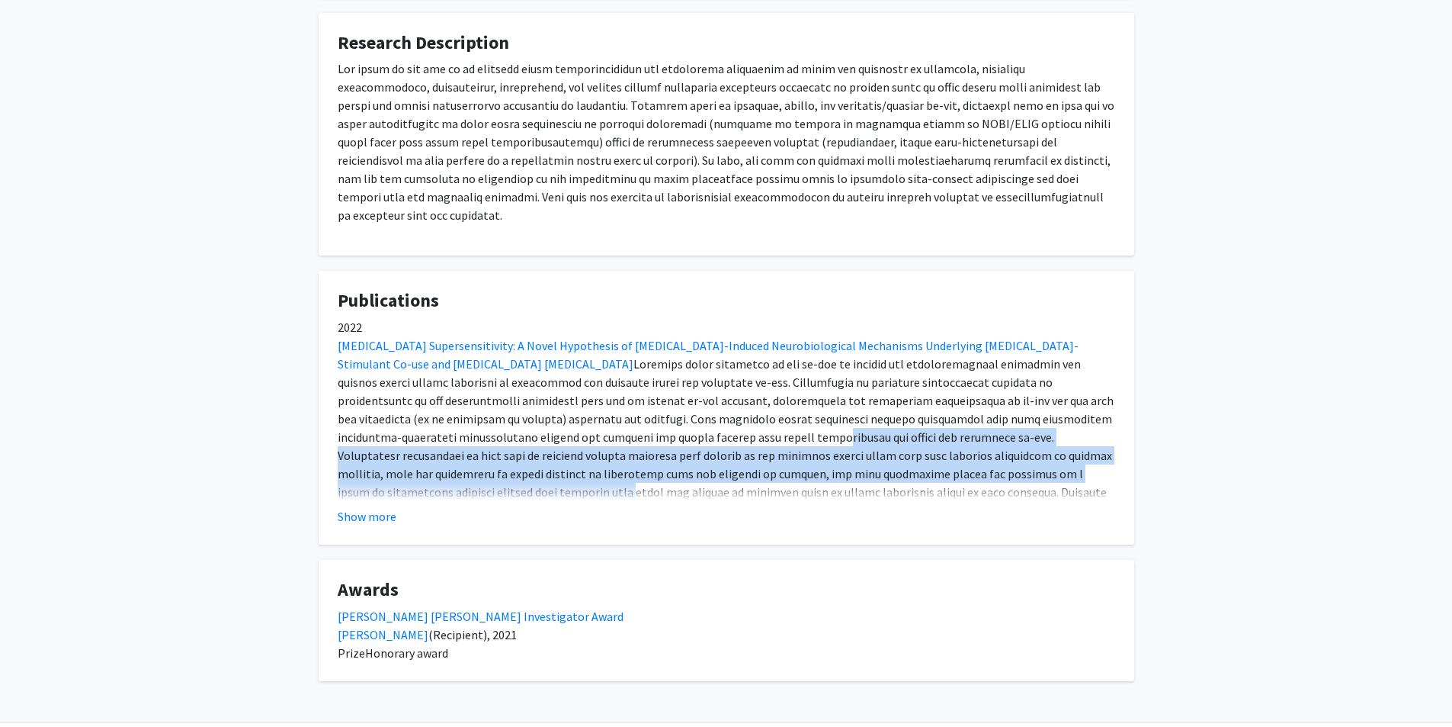
drag, startPoint x: 419, startPoint y: 414, endPoint x: 821, endPoint y: 459, distance: 405.0
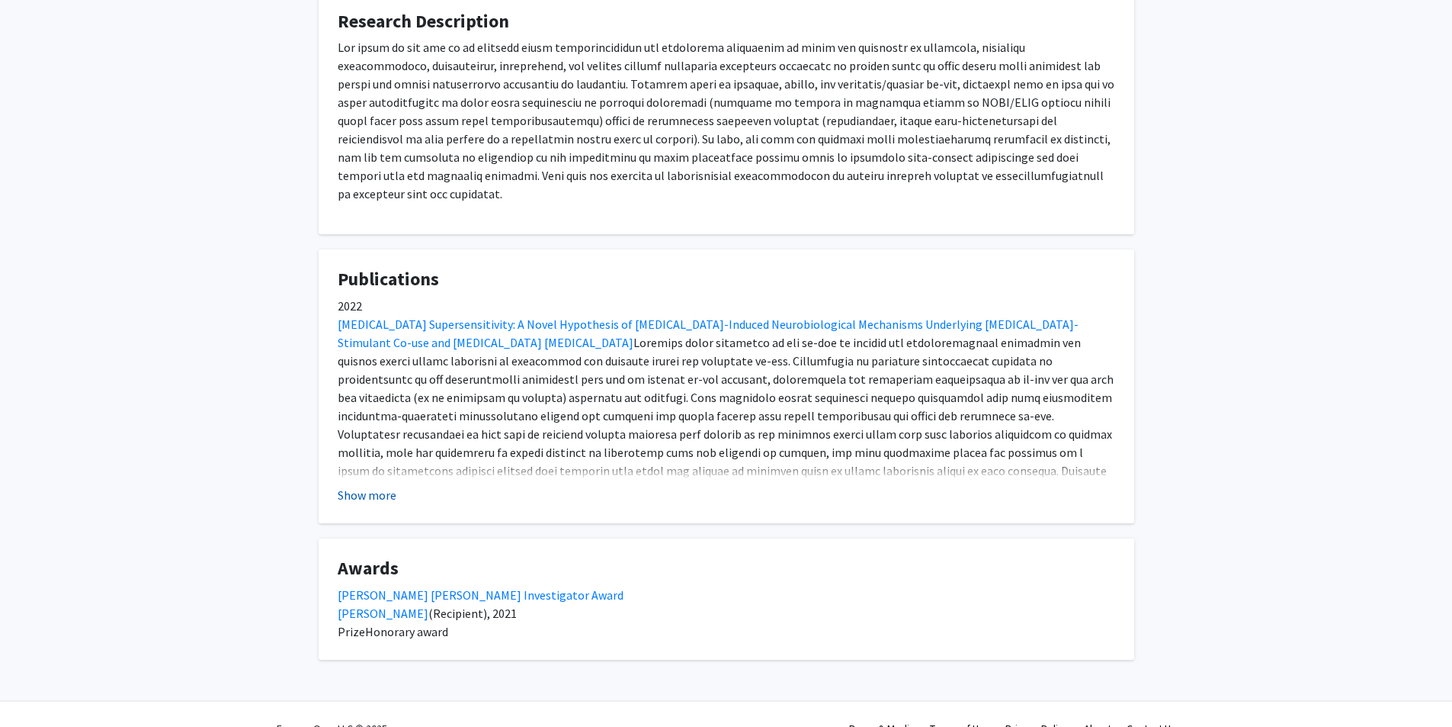
scroll to position [717, 0]
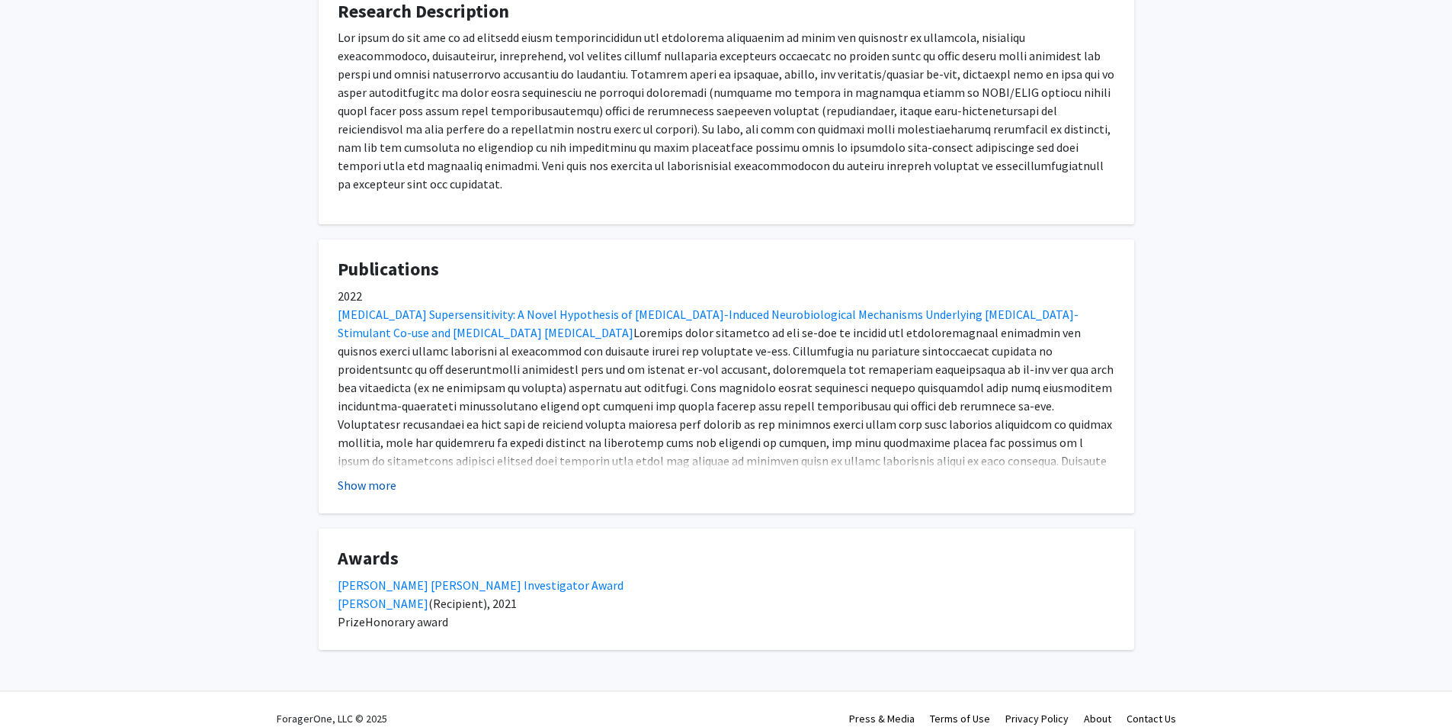
click at [376, 476] on button "Show more" at bounding box center [367, 485] width 59 height 18
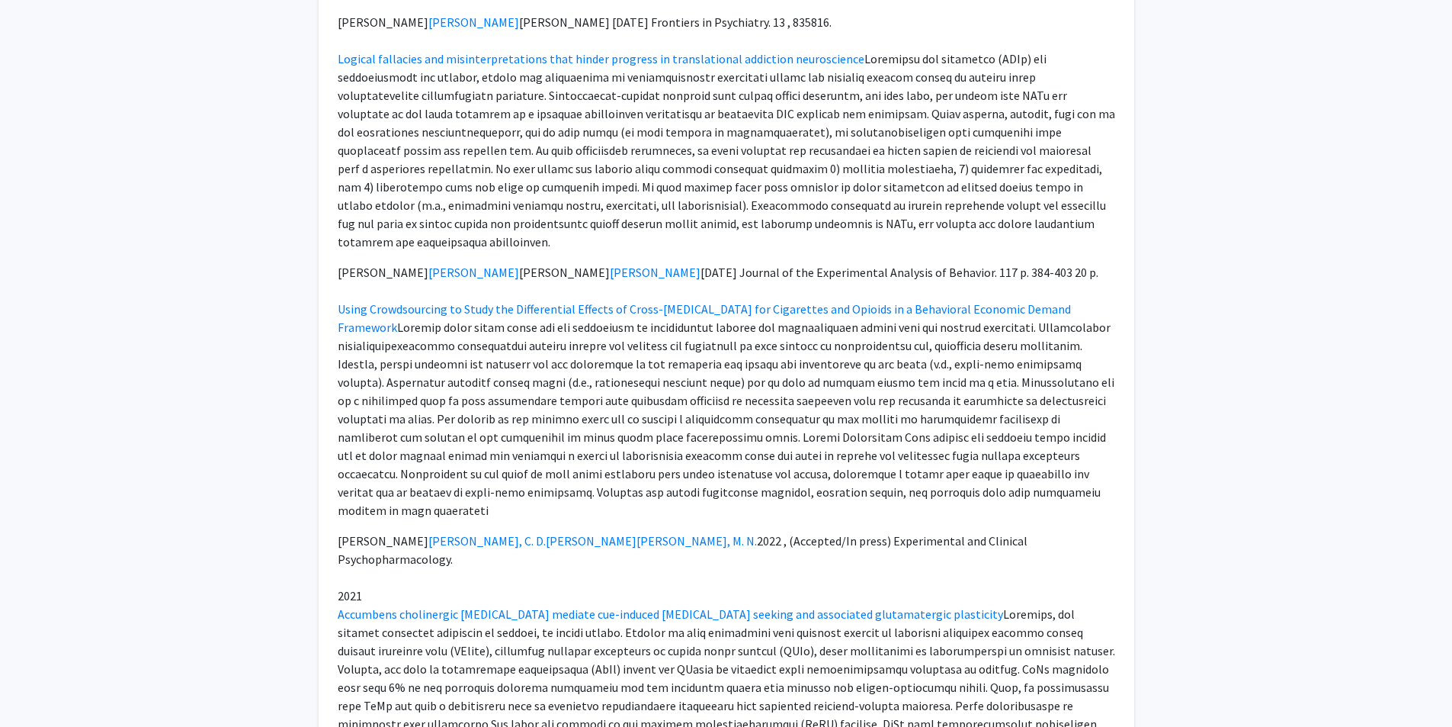
scroll to position [0, 0]
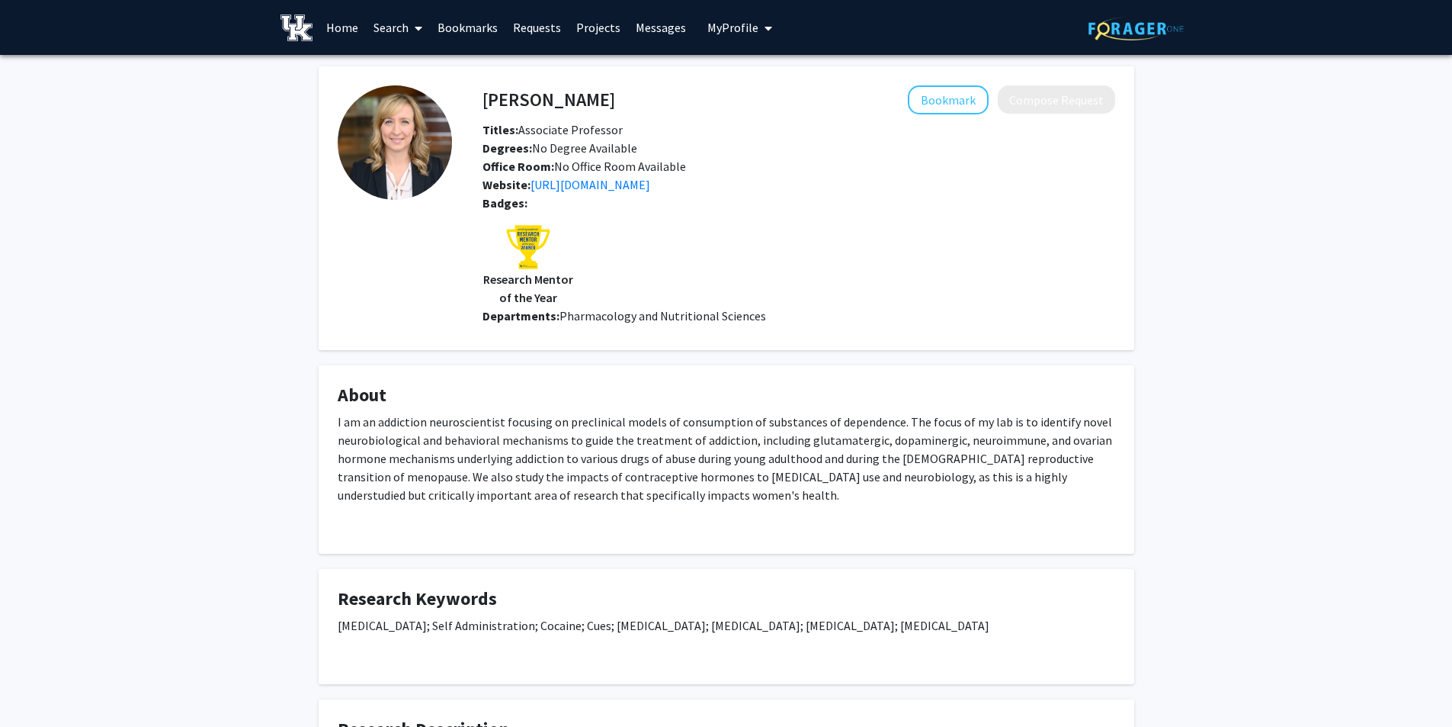
drag, startPoint x: 1053, startPoint y: 508, endPoint x: 1093, endPoint y: 230, distance: 280.4
drag, startPoint x: 568, startPoint y: 312, endPoint x: 693, endPoint y: 316, distance: 125.1
click at [693, 316] on span "Pharmacology and Nutritional Sciences" at bounding box center [663, 315] width 207 height 15
drag, startPoint x: 578, startPoint y: 167, endPoint x: 641, endPoint y: 165, distance: 63.3
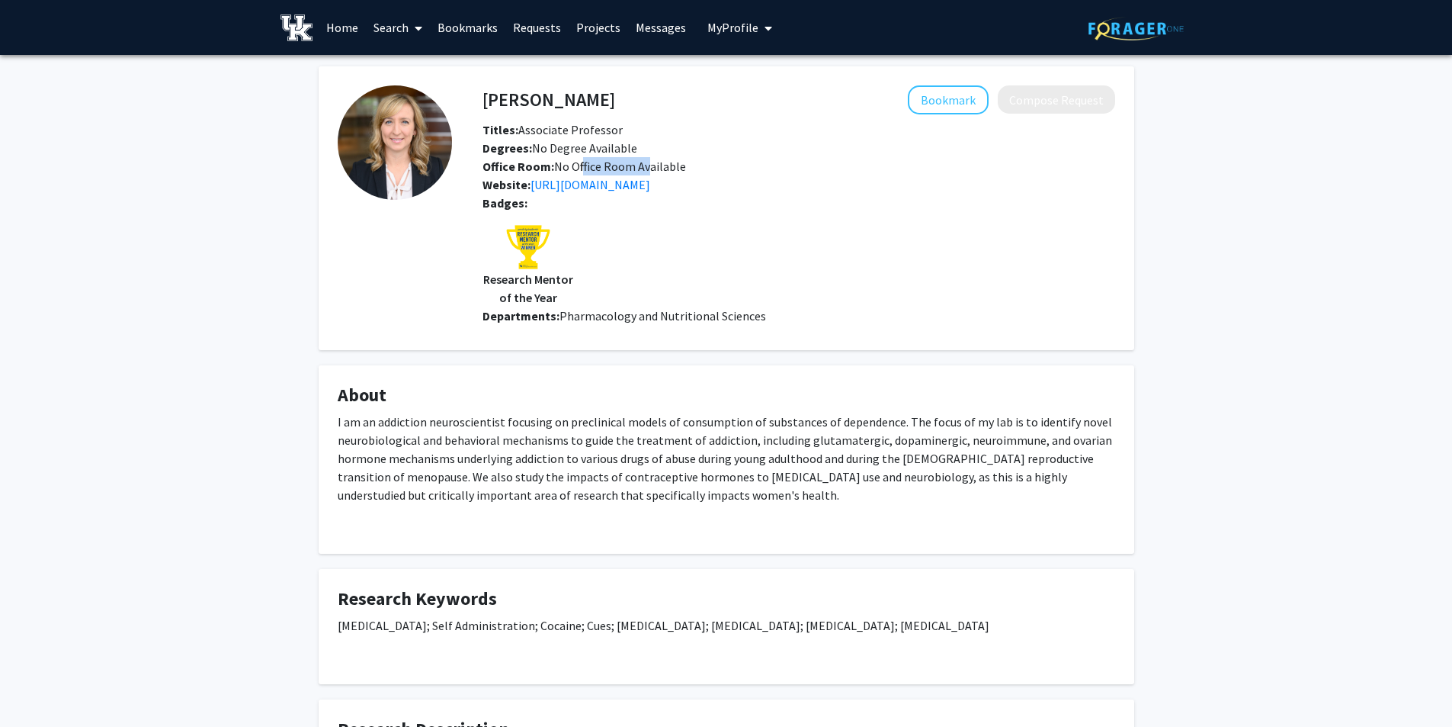
click at [643, 165] on span "Office Room: No Office Room Available" at bounding box center [585, 166] width 204 height 15
click at [641, 165] on span "Office Room: No Office Room Available" at bounding box center [585, 166] width 204 height 15
drag, startPoint x: 476, startPoint y: 94, endPoint x: 724, endPoint y: 101, distance: 248.6
click at [724, 101] on div "Cassandra Gipson-Reichardt Bookmark Compose Request" at bounding box center [799, 99] width 656 height 29
click at [724, 101] on div "Bookmark Compose Request" at bounding box center [865, 99] width 500 height 29
